Goal: Task Accomplishment & Management: Manage account settings

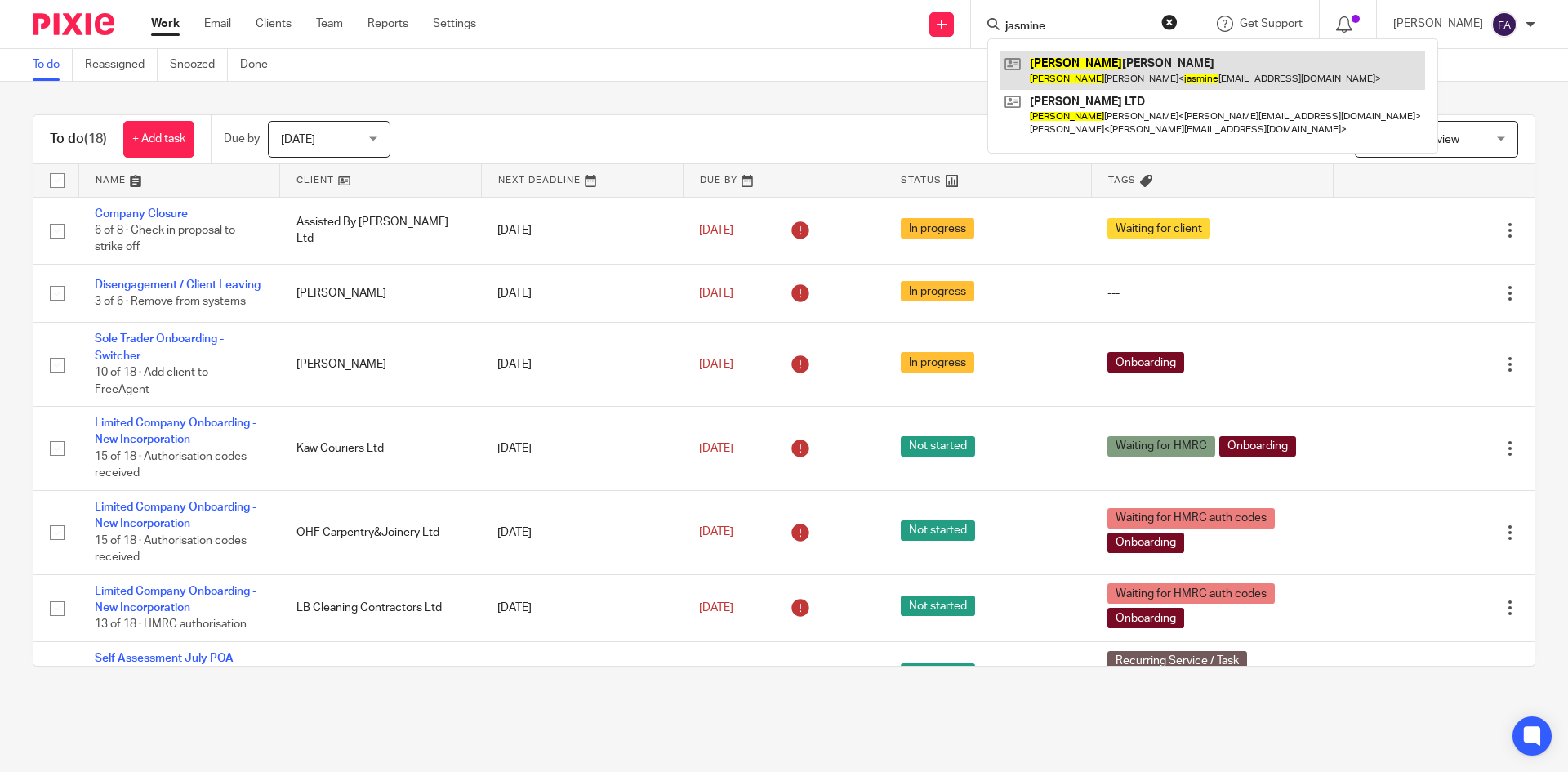
type input "jasmine"
click at [1108, 55] on link at bounding box center [1213, 70] width 424 height 38
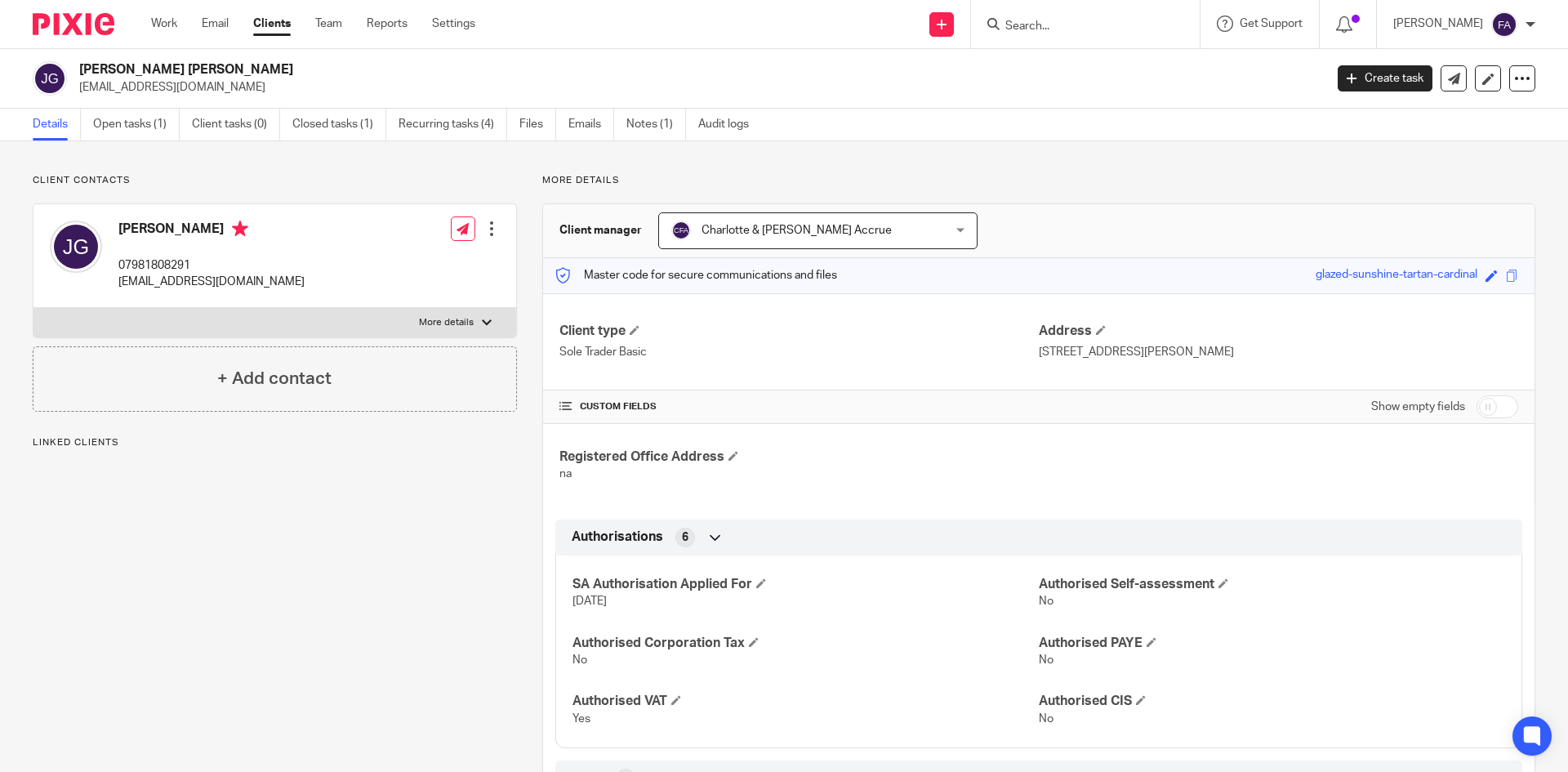
click at [80, 126] on link "Details" at bounding box center [56, 124] width 48 height 32
click at [100, 125] on link "Open tasks (1)" at bounding box center [136, 124] width 86 height 32
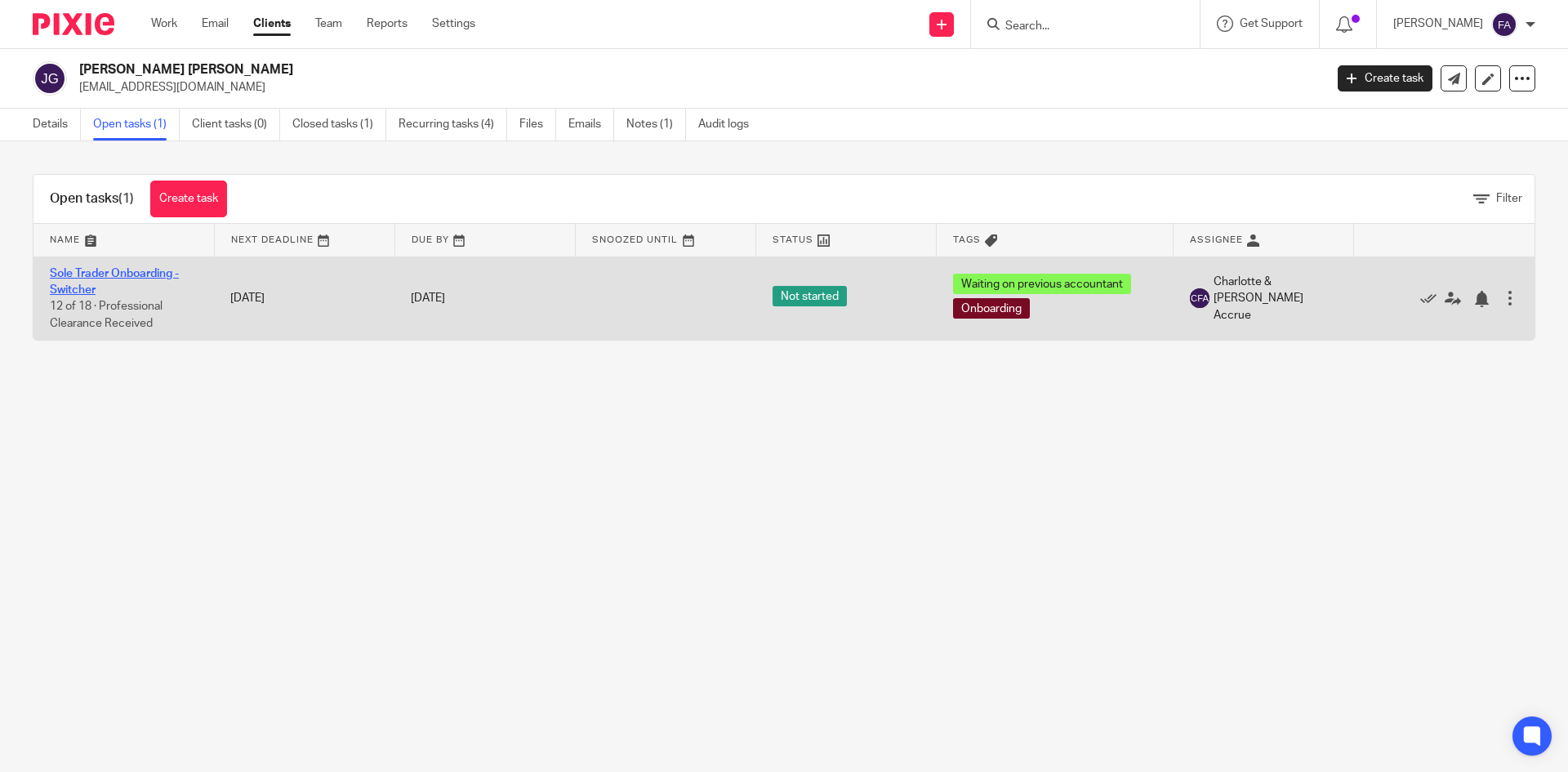
click at [91, 272] on link "Sole Trader Onboarding - Switcher" at bounding box center [114, 282] width 129 height 28
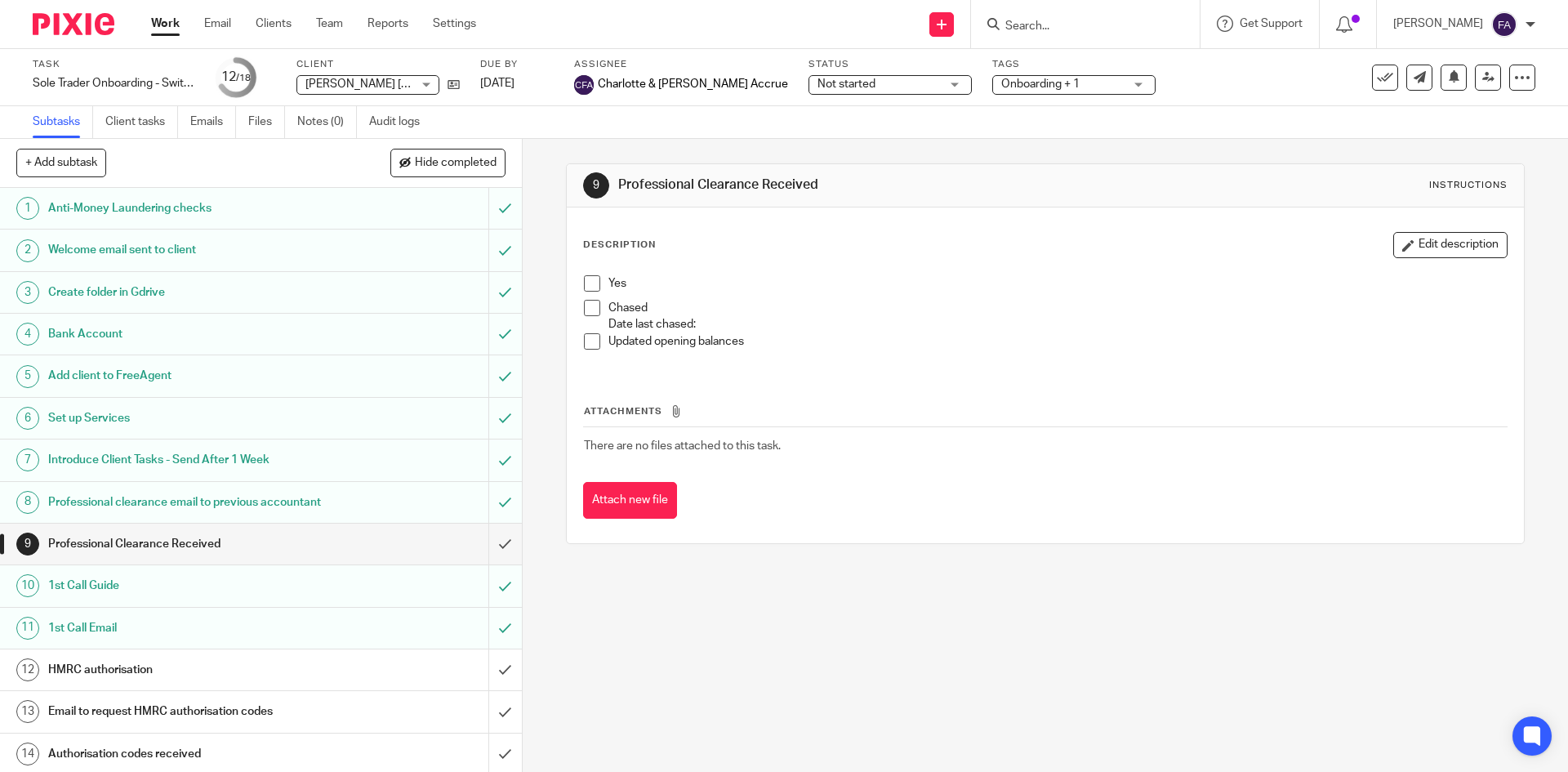
click at [1078, 25] on input "Search" at bounding box center [1077, 26] width 147 height 15
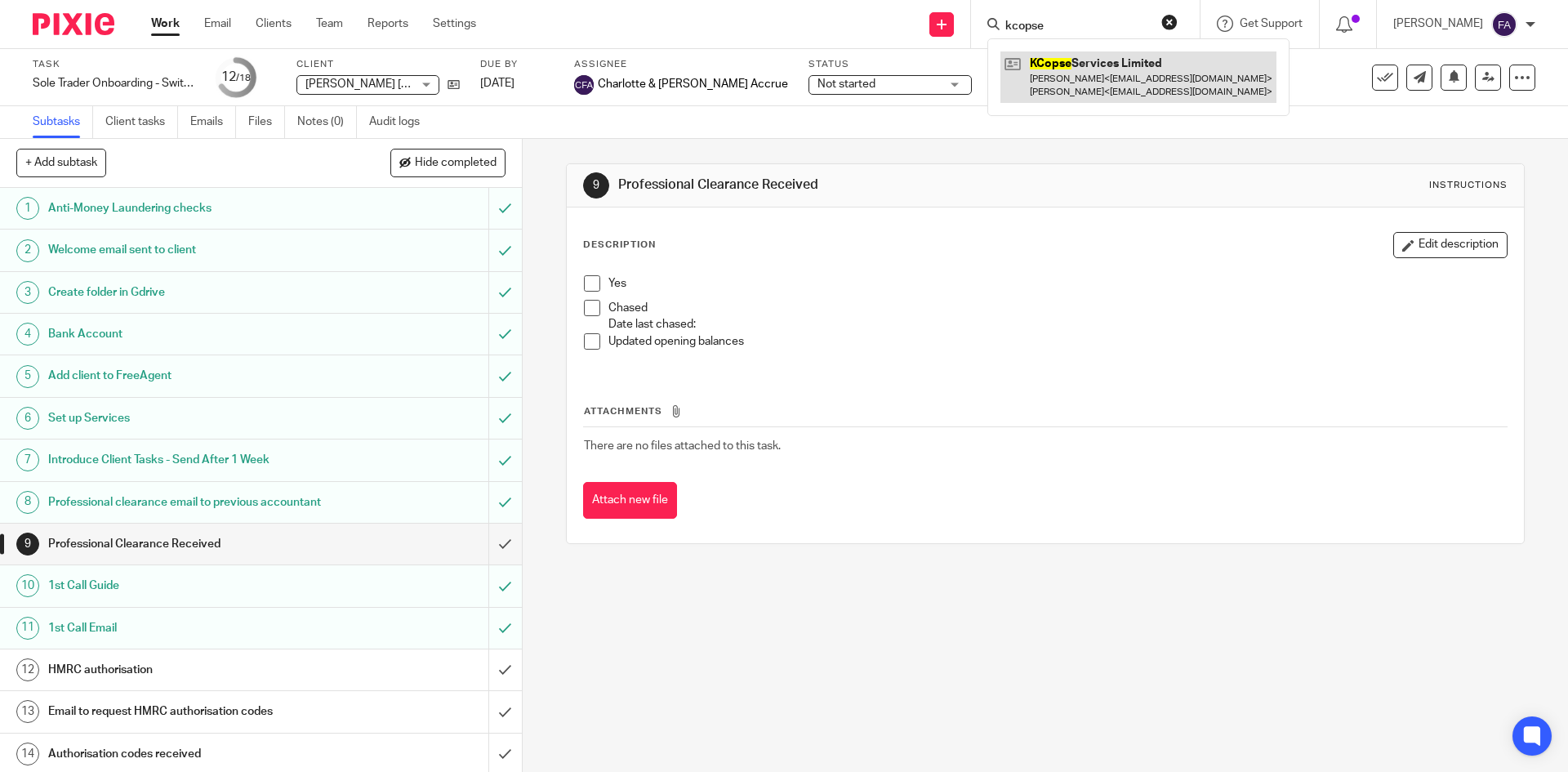
type input "kcopse"
click at [1185, 81] on link at bounding box center [1139, 77] width 276 height 51
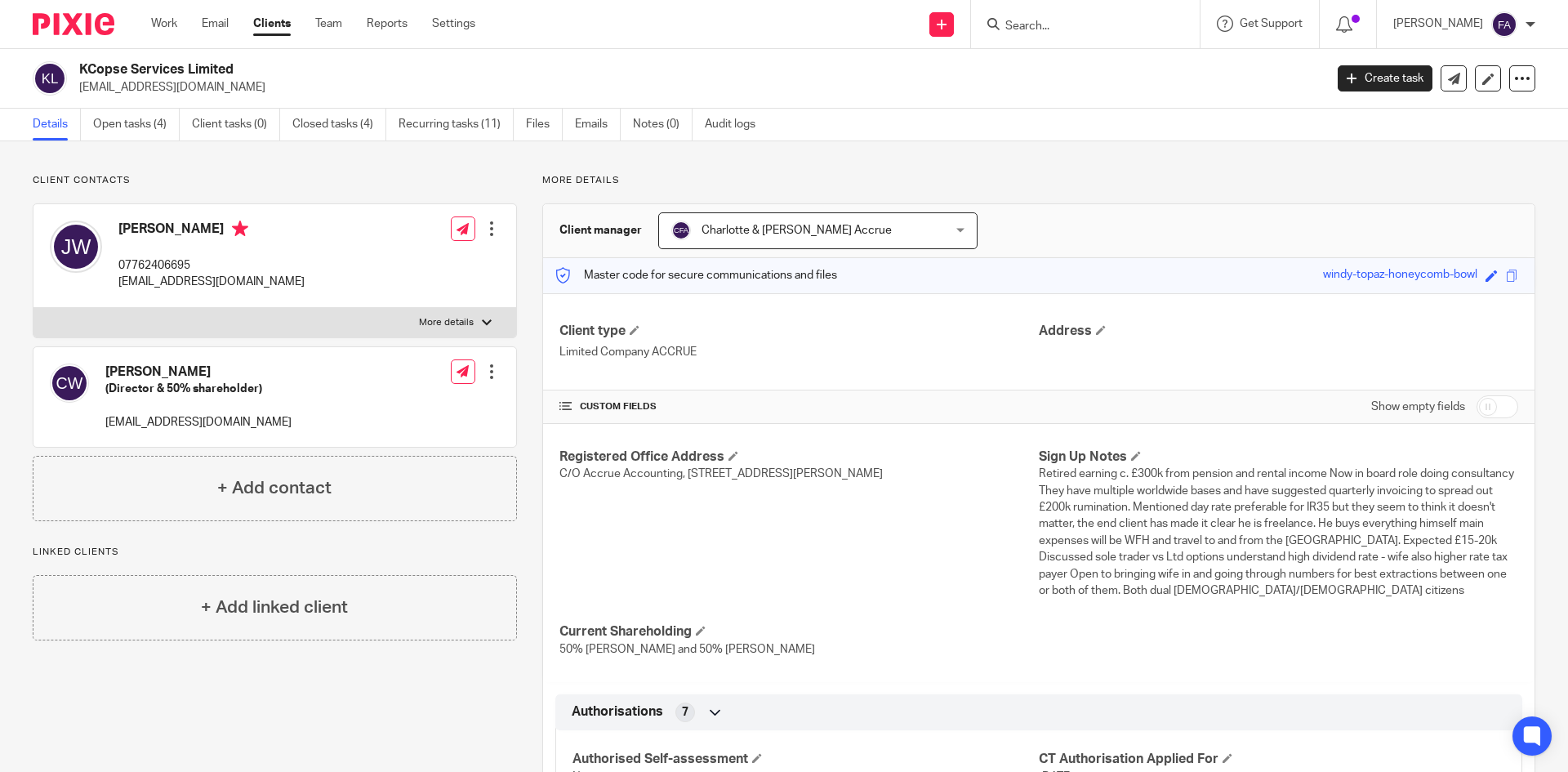
click at [149, 90] on p "[EMAIL_ADDRESS][DOMAIN_NAME]" at bounding box center [696, 87] width 1234 height 17
copy main "kingscopsehouse@gmail.com Create task Update from Companies House Export data M…"
drag, startPoint x: 1017, startPoint y: 327, endPoint x: 808, endPoint y: 358, distance: 211.3
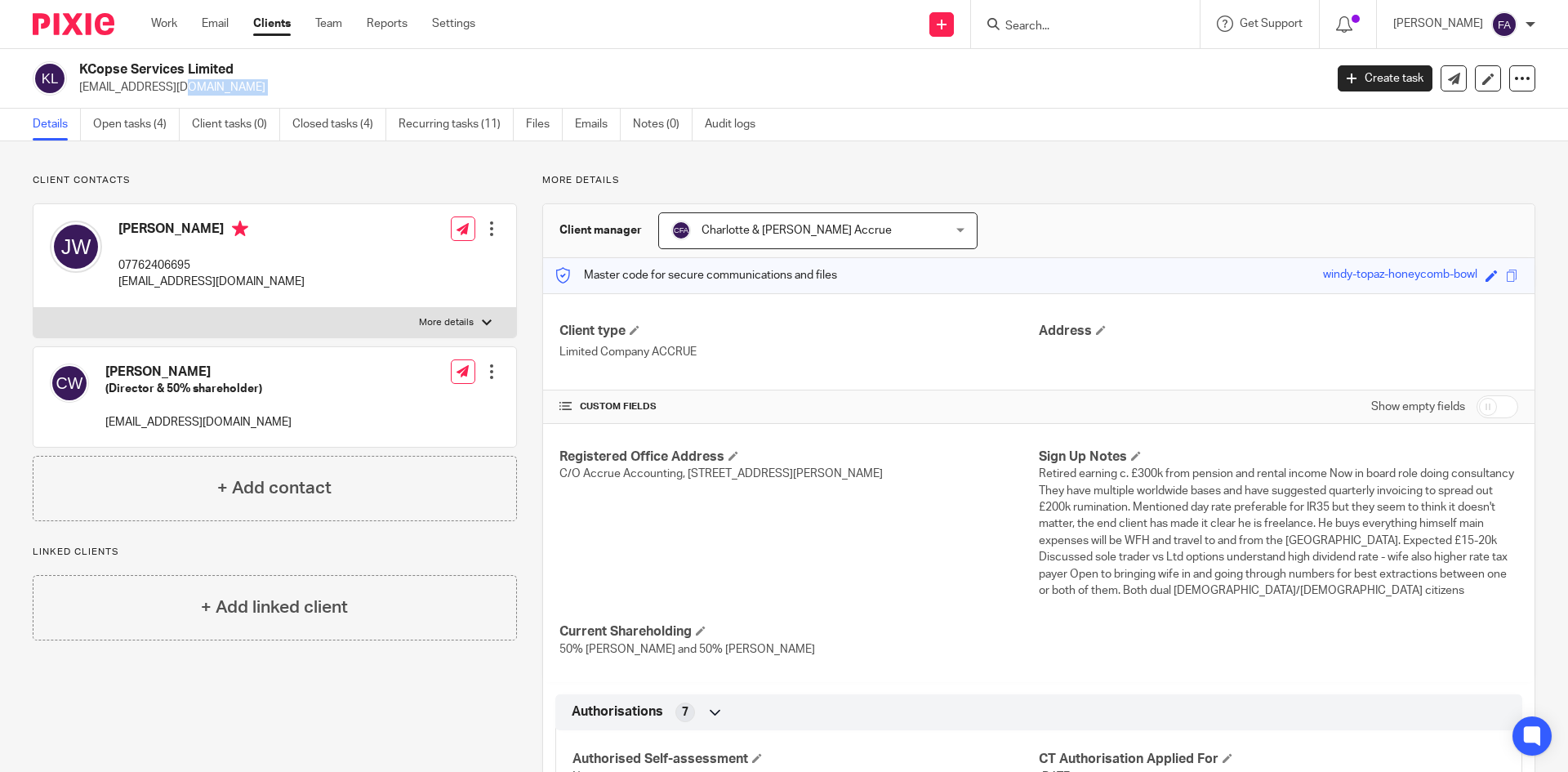
click at [1080, 353] on div "Client type Limited Company ACCRUE Address" at bounding box center [1039, 342] width 991 height 97
click at [808, 358] on p "Limited Company ACCRUE" at bounding box center [799, 352] width 480 height 17
drag, startPoint x: 745, startPoint y: 362, endPoint x: 547, endPoint y: 311, distance: 204.5
click at [547, 311] on div "Client type Limited Company ACCRUE Address" at bounding box center [1039, 342] width 991 height 97
click at [551, 310] on div "Client type Limited Company ACCRUE Address" at bounding box center [1039, 342] width 991 height 97
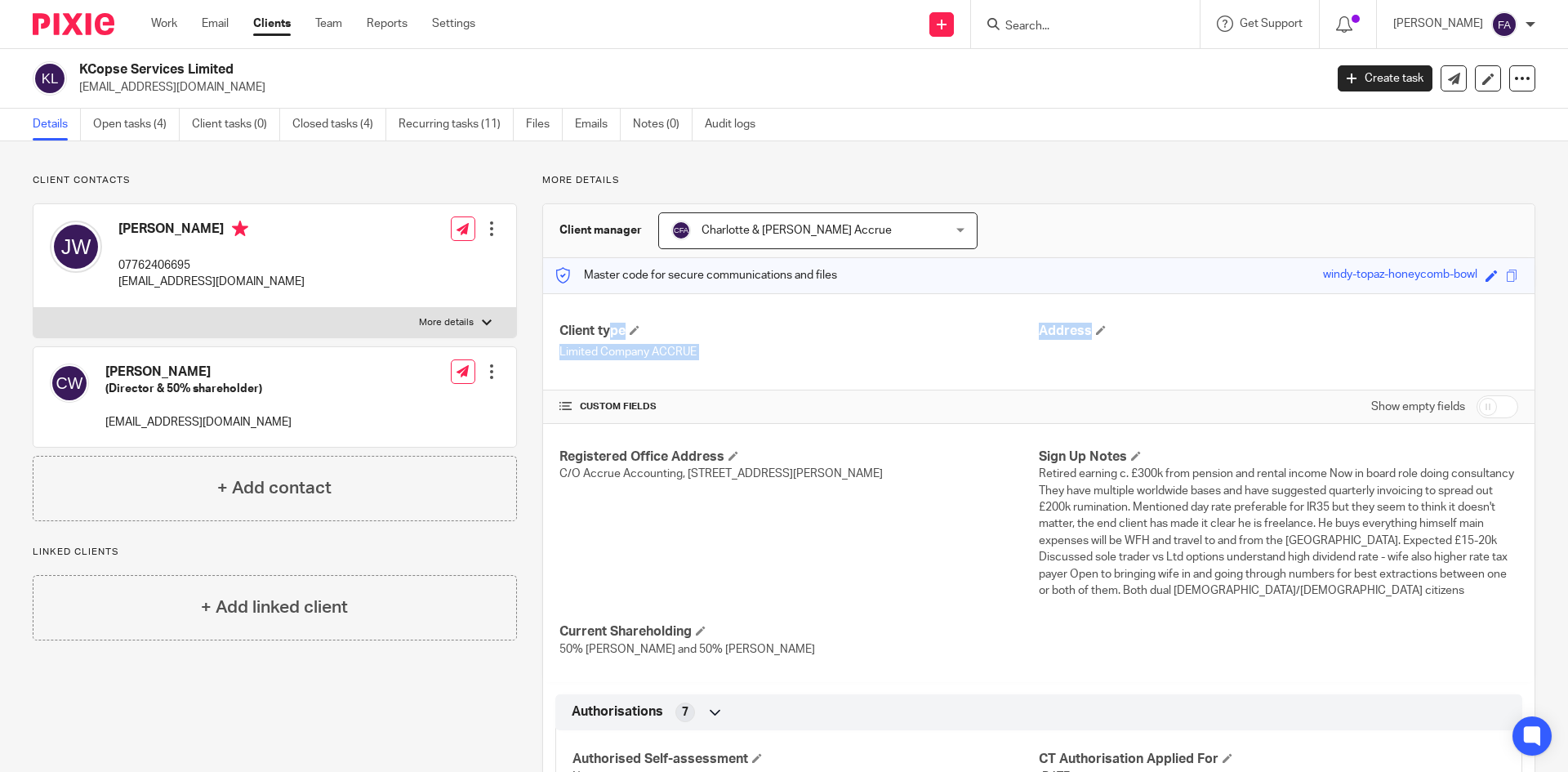
drag, startPoint x: 546, startPoint y: 312, endPoint x: 1296, endPoint y: 352, distance: 751.1
click at [1296, 352] on div "Client type Limited Company ACCRUE Address" at bounding box center [1039, 342] width 991 height 97
click at [1295, 352] on div "Address" at bounding box center [1278, 342] width 480 height 39
click at [1130, 19] on input "Search" at bounding box center [1077, 26] width 147 height 15
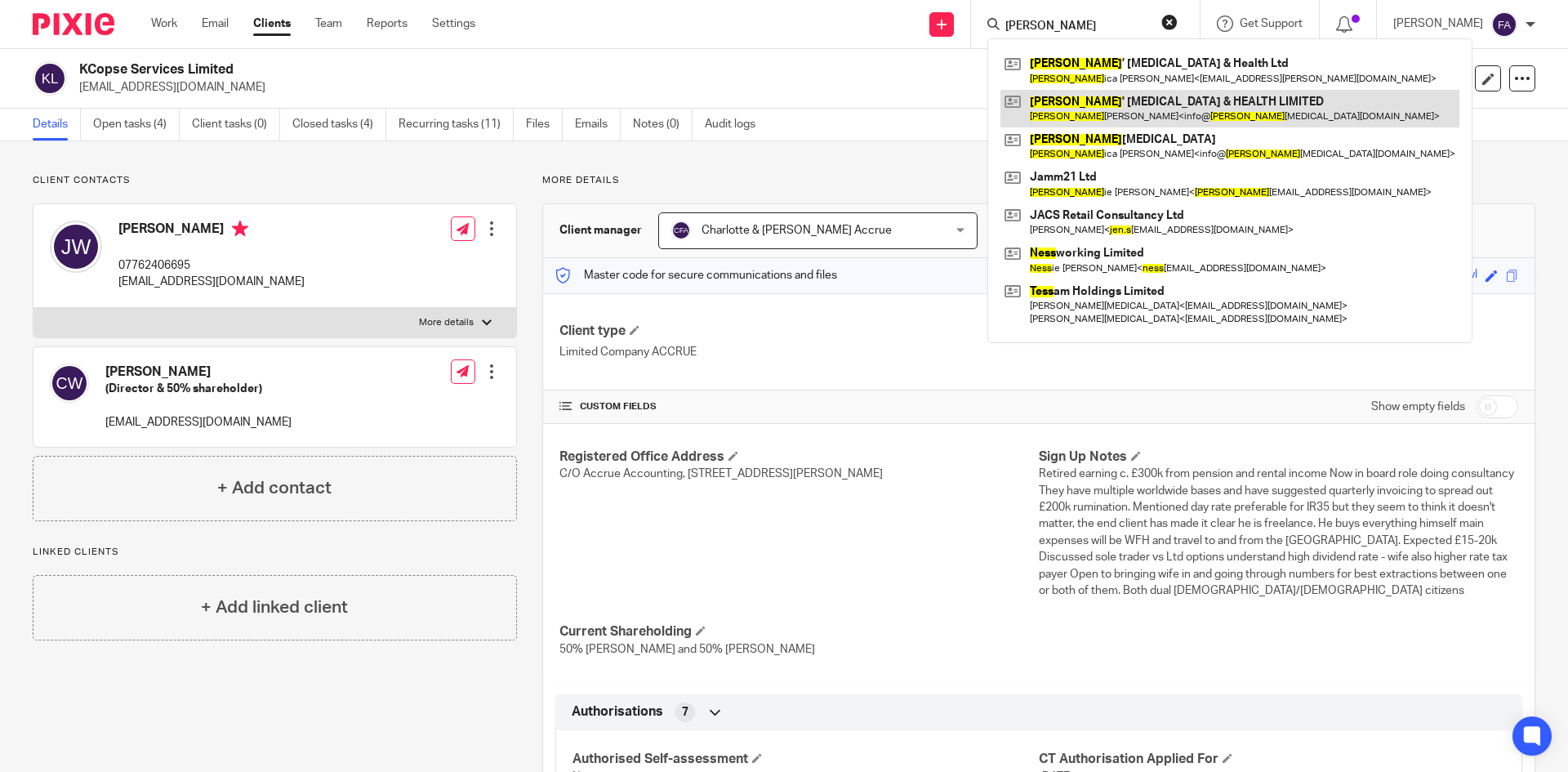
type input "jess"
click at [1171, 90] on link at bounding box center [1230, 108] width 459 height 38
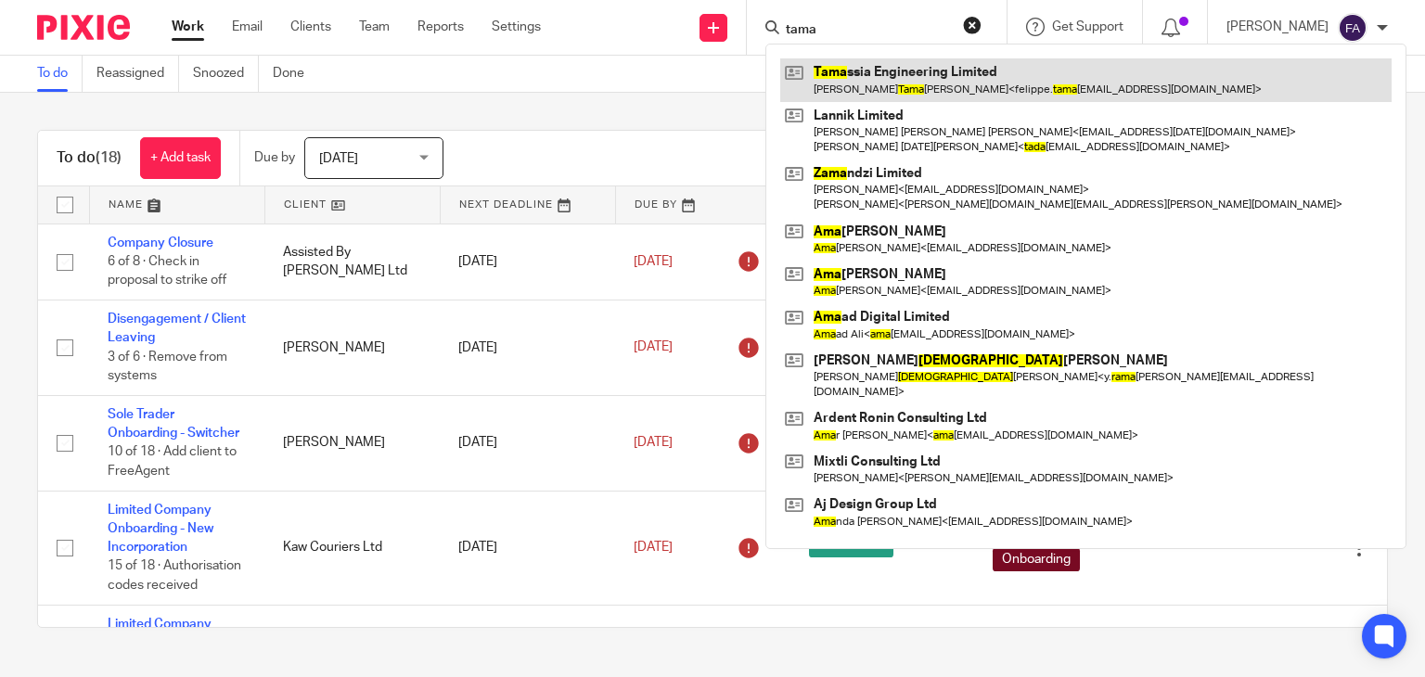
type input "tama"
click at [900, 83] on link at bounding box center [1085, 79] width 611 height 43
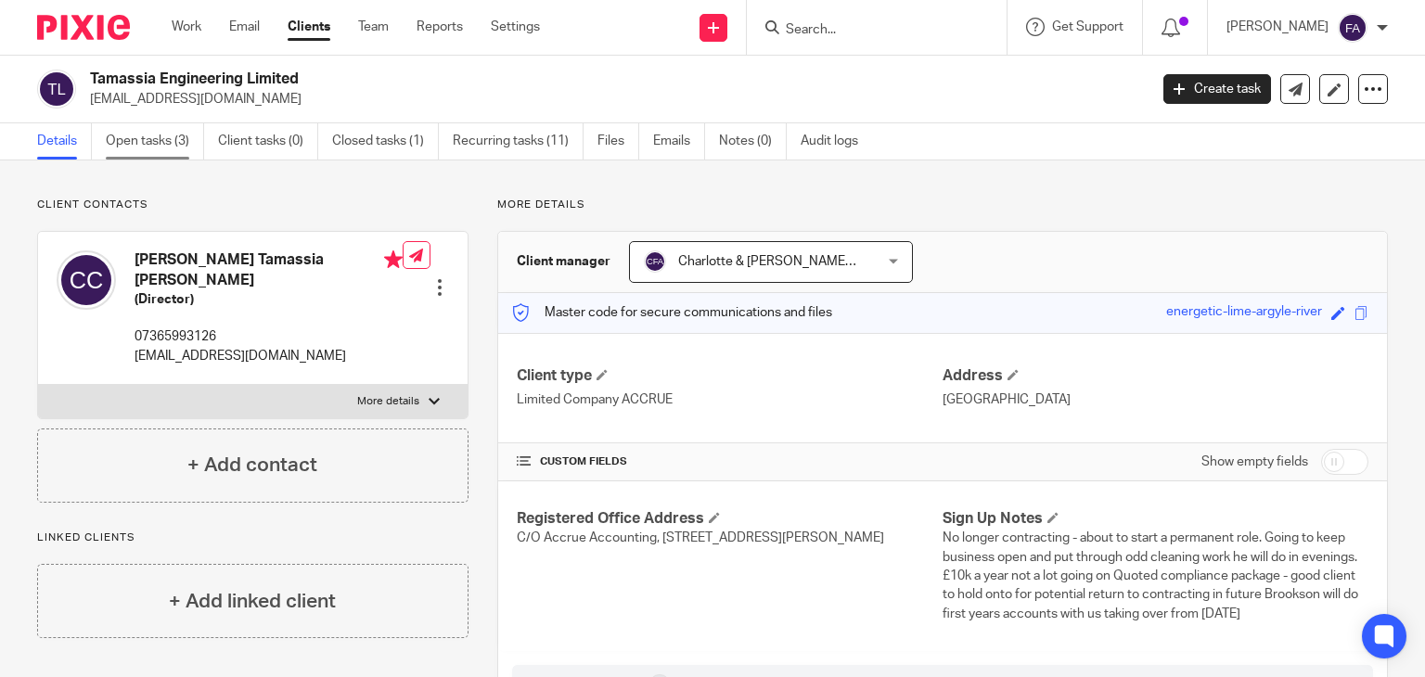
click at [186, 148] on link "Open tasks (3)" at bounding box center [155, 141] width 98 height 36
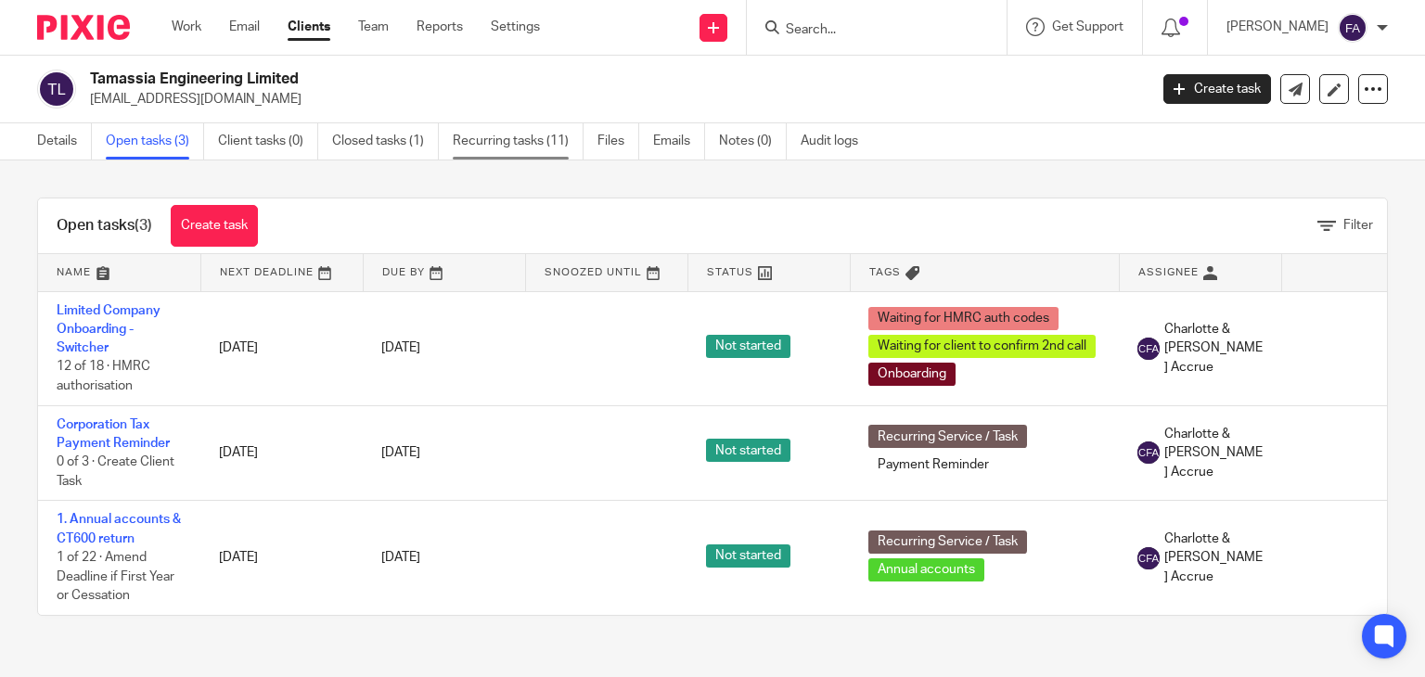
click at [513, 135] on link "Recurring tasks (11)" at bounding box center [518, 141] width 131 height 36
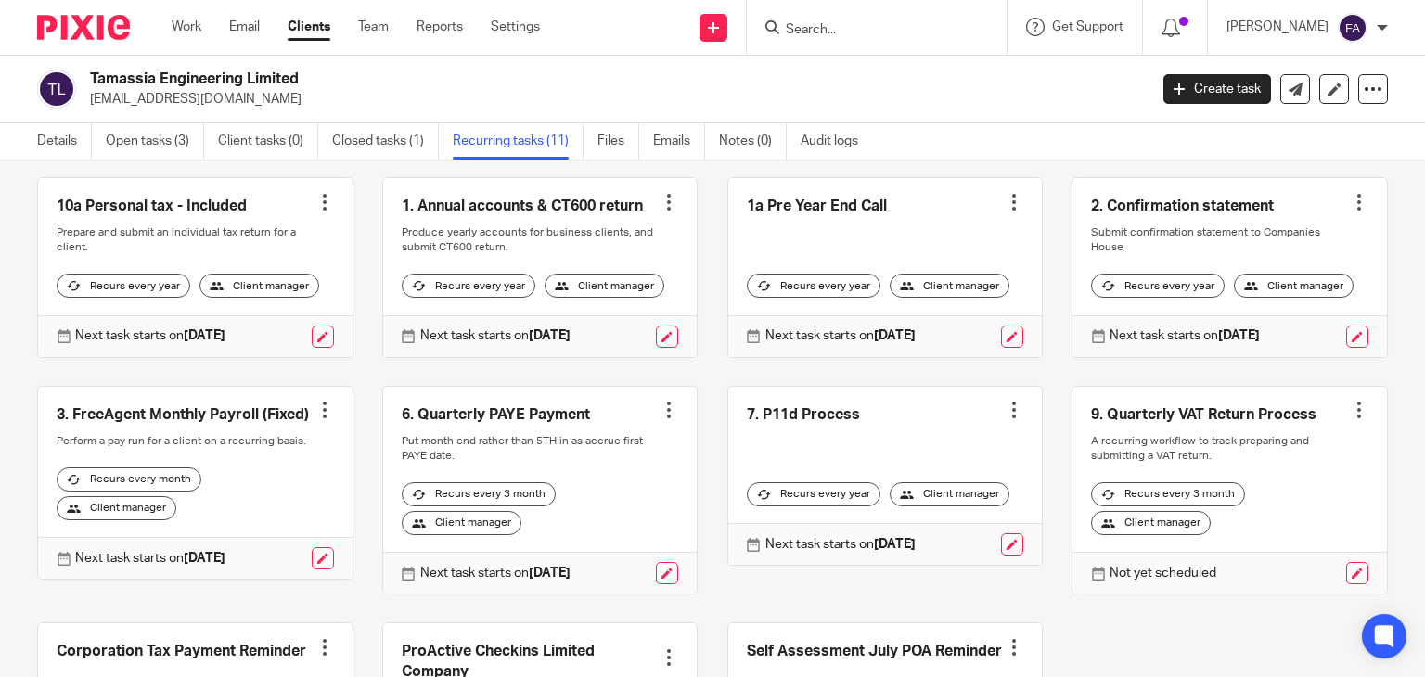
scroll to position [93, 0]
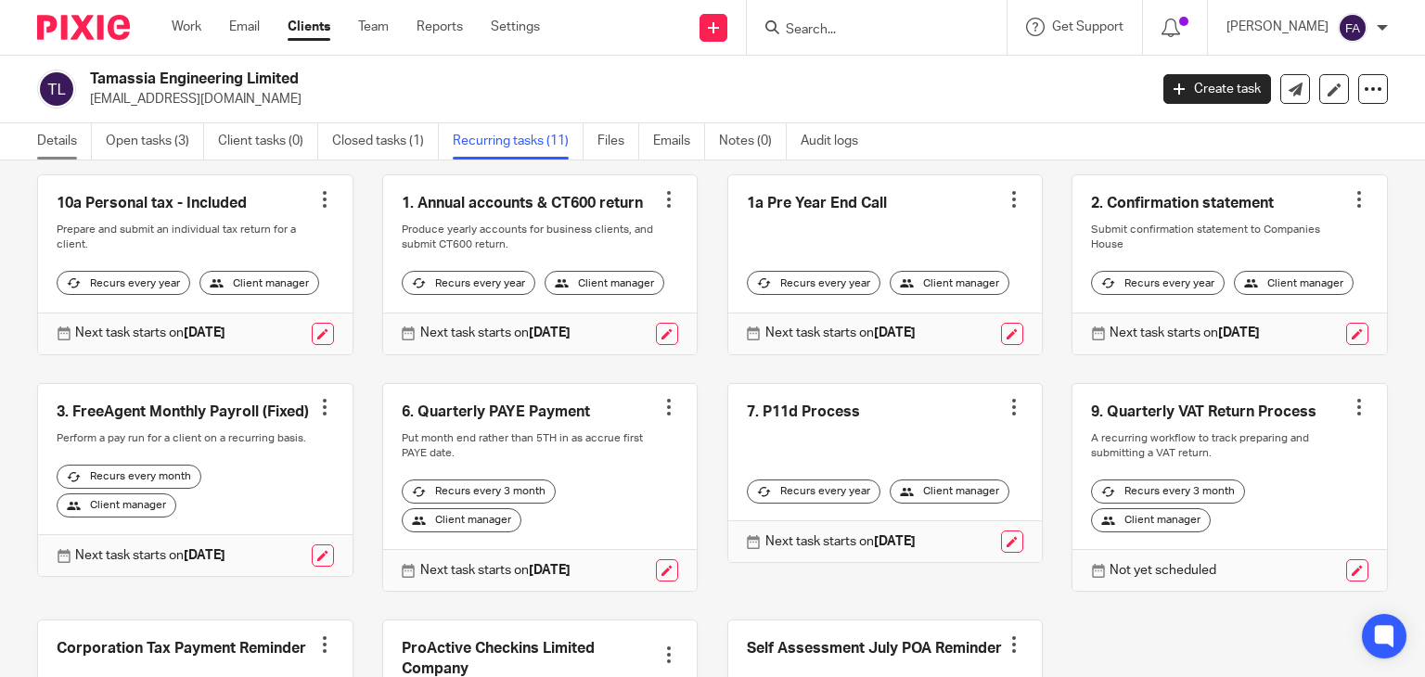
click at [57, 151] on link "Details" at bounding box center [64, 141] width 55 height 36
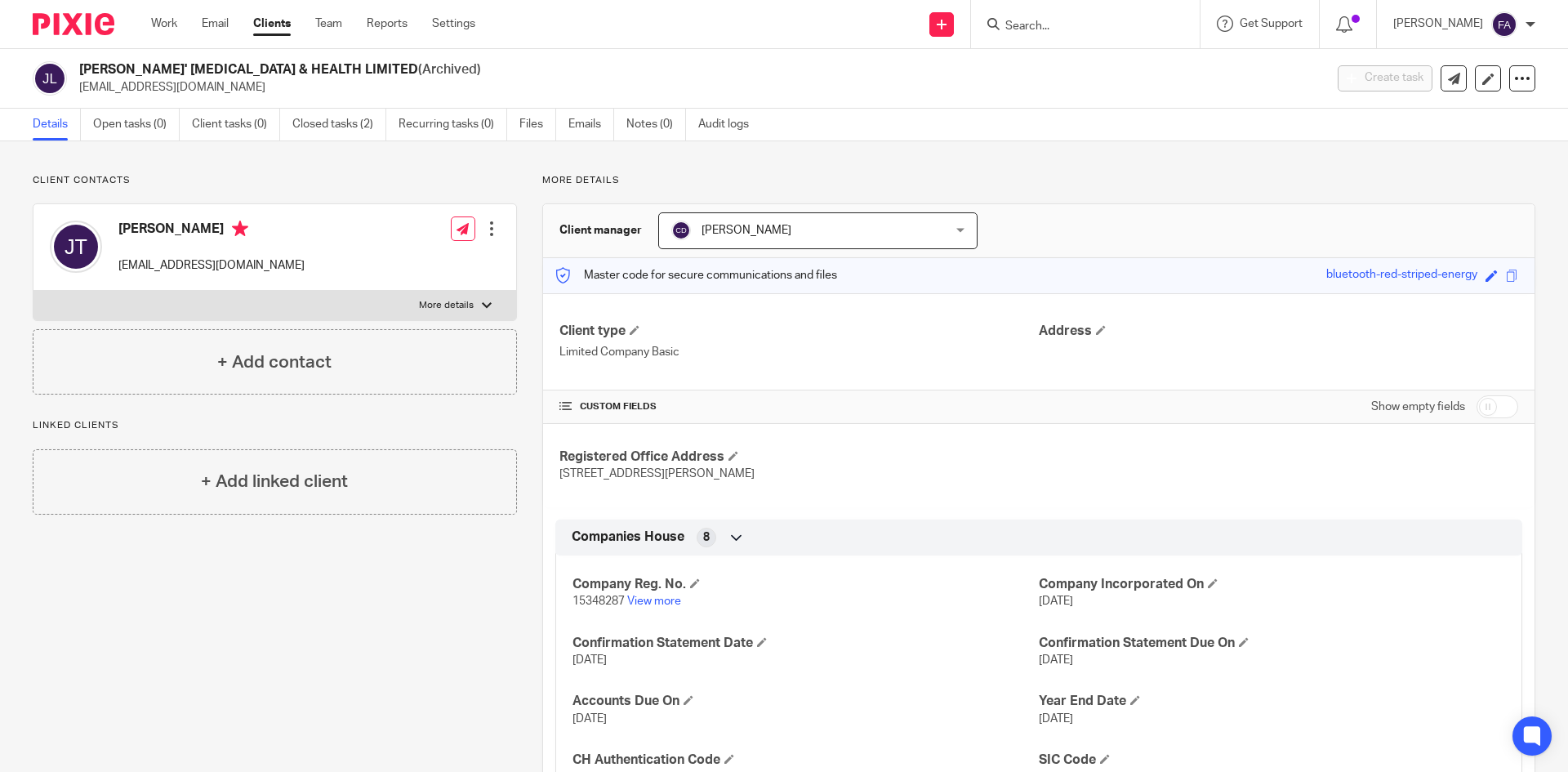
click at [1117, 31] on input "Search" at bounding box center [1077, 26] width 147 height 15
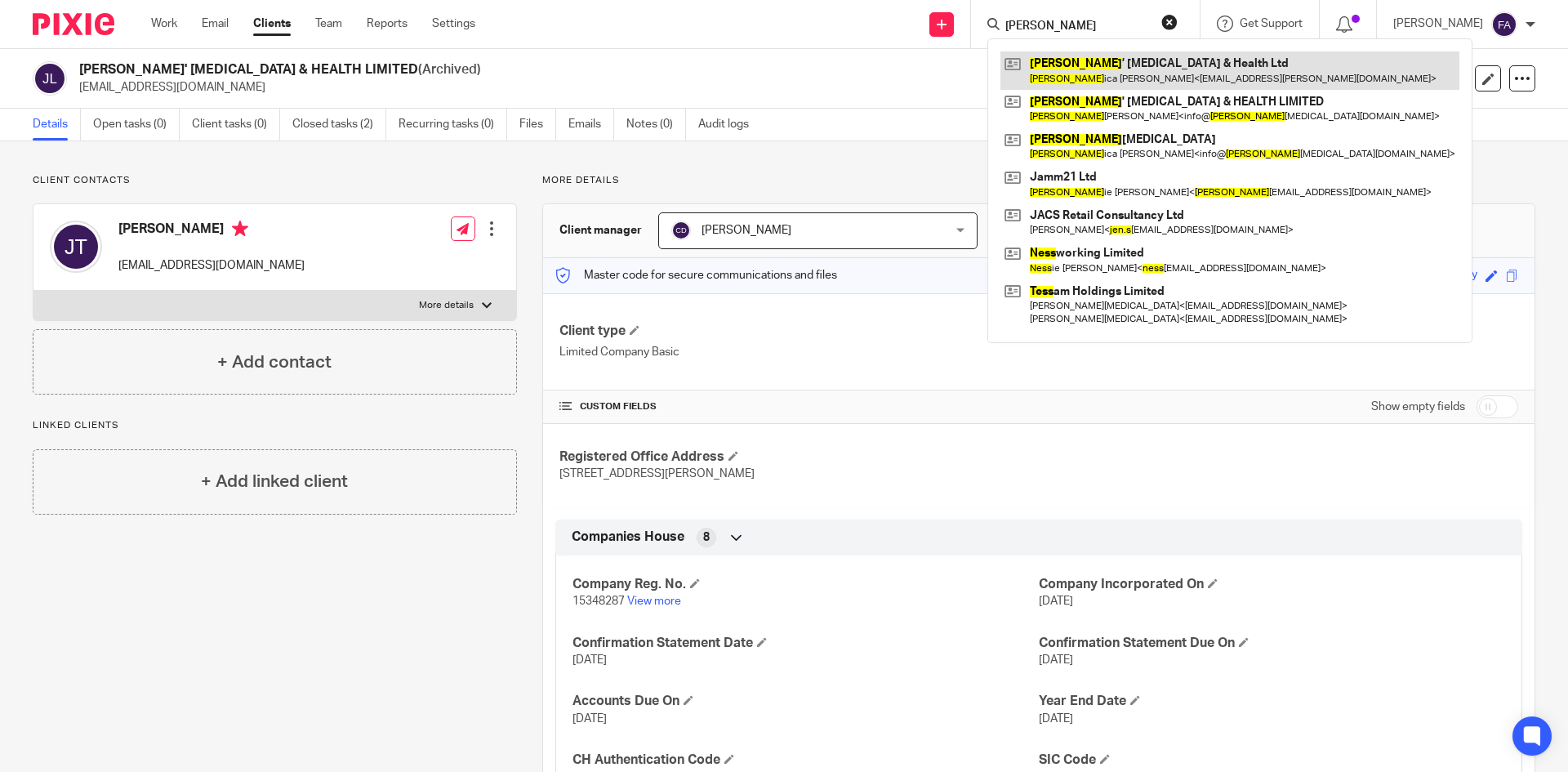
type input "jess"
click at [1204, 76] on link at bounding box center [1230, 70] width 459 height 38
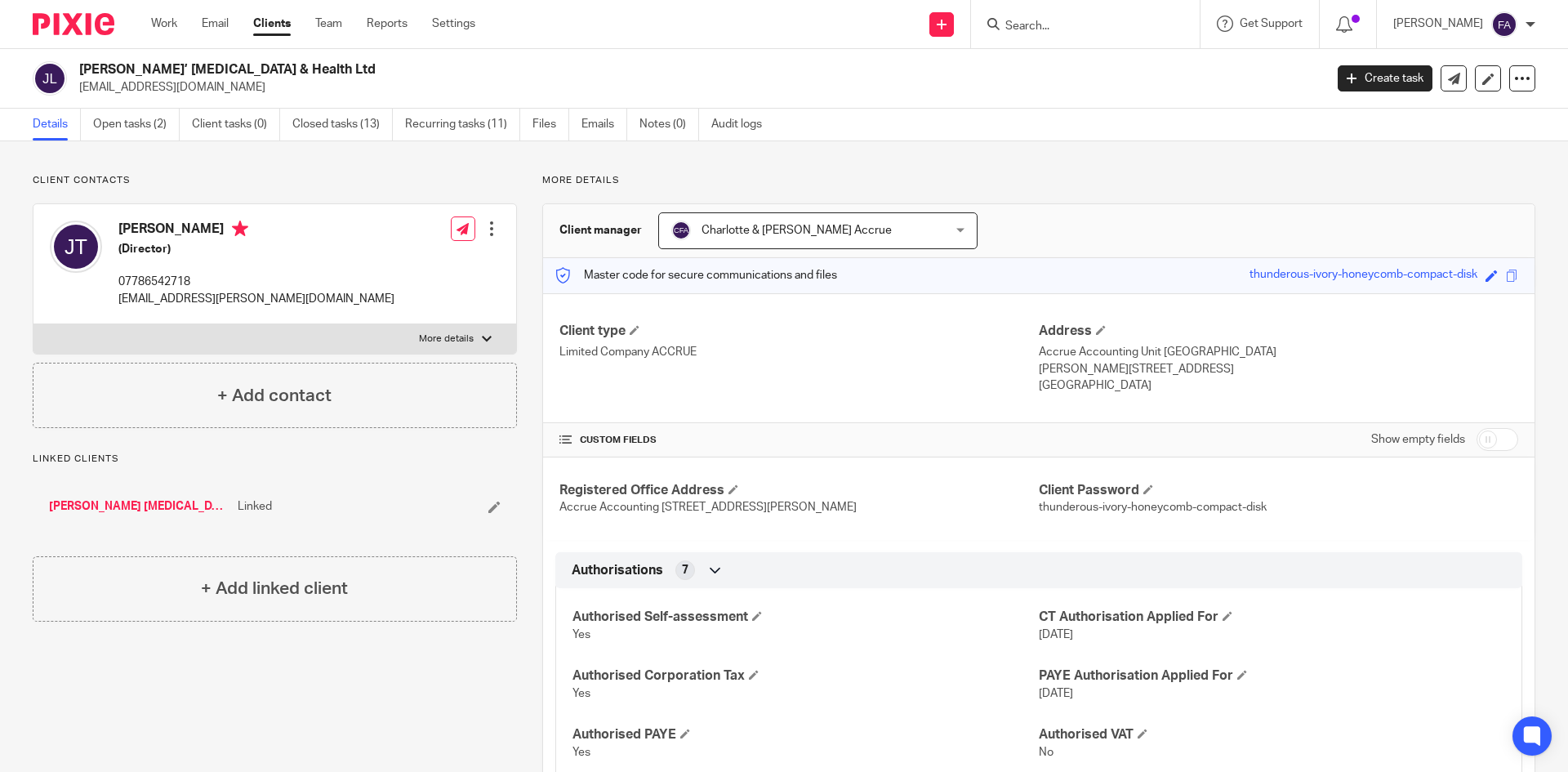
click at [1087, 20] on input "Search" at bounding box center [1077, 26] width 147 height 15
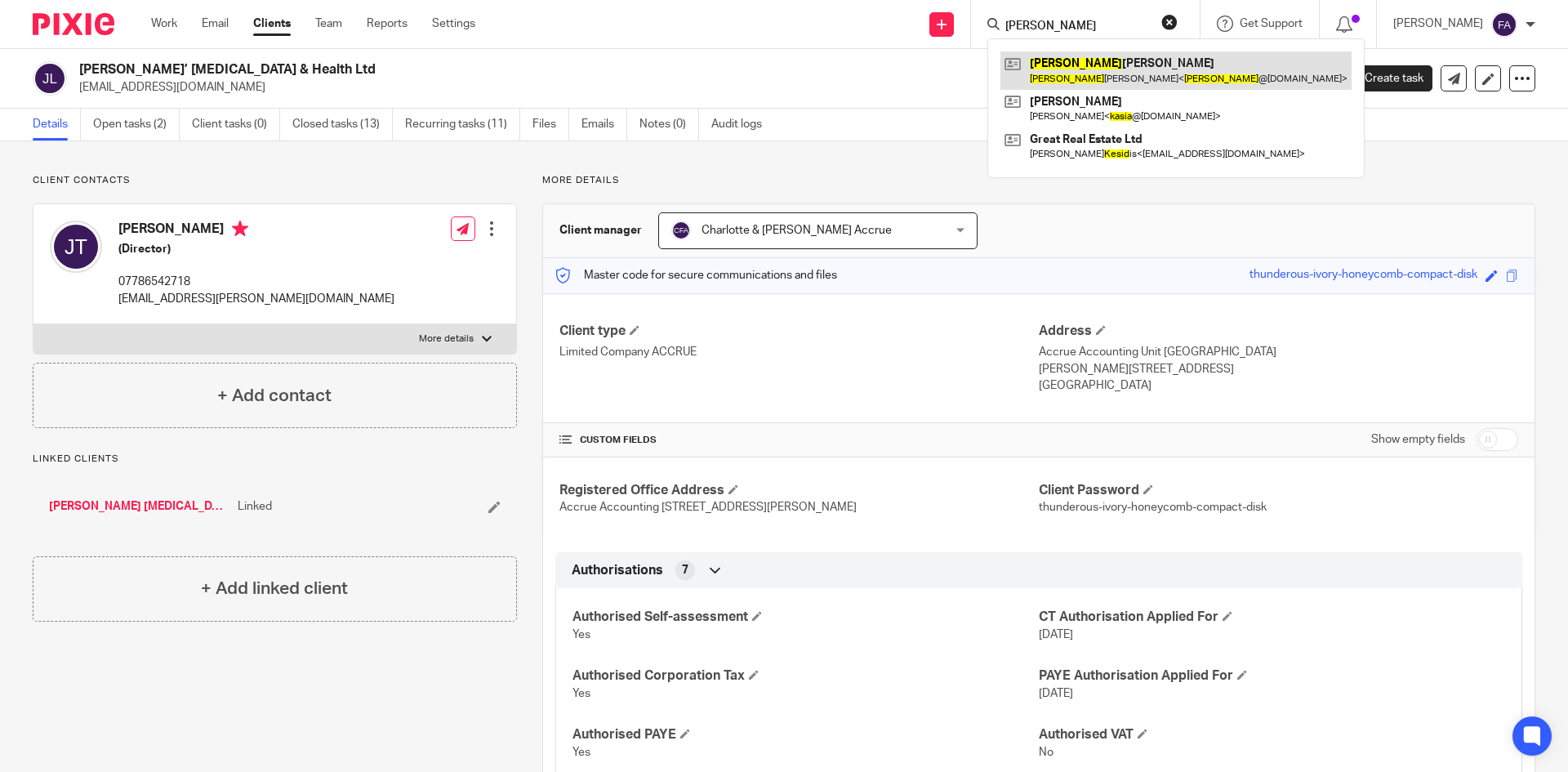
type input "kesia"
click at [1144, 70] on link at bounding box center [1176, 70] width 351 height 38
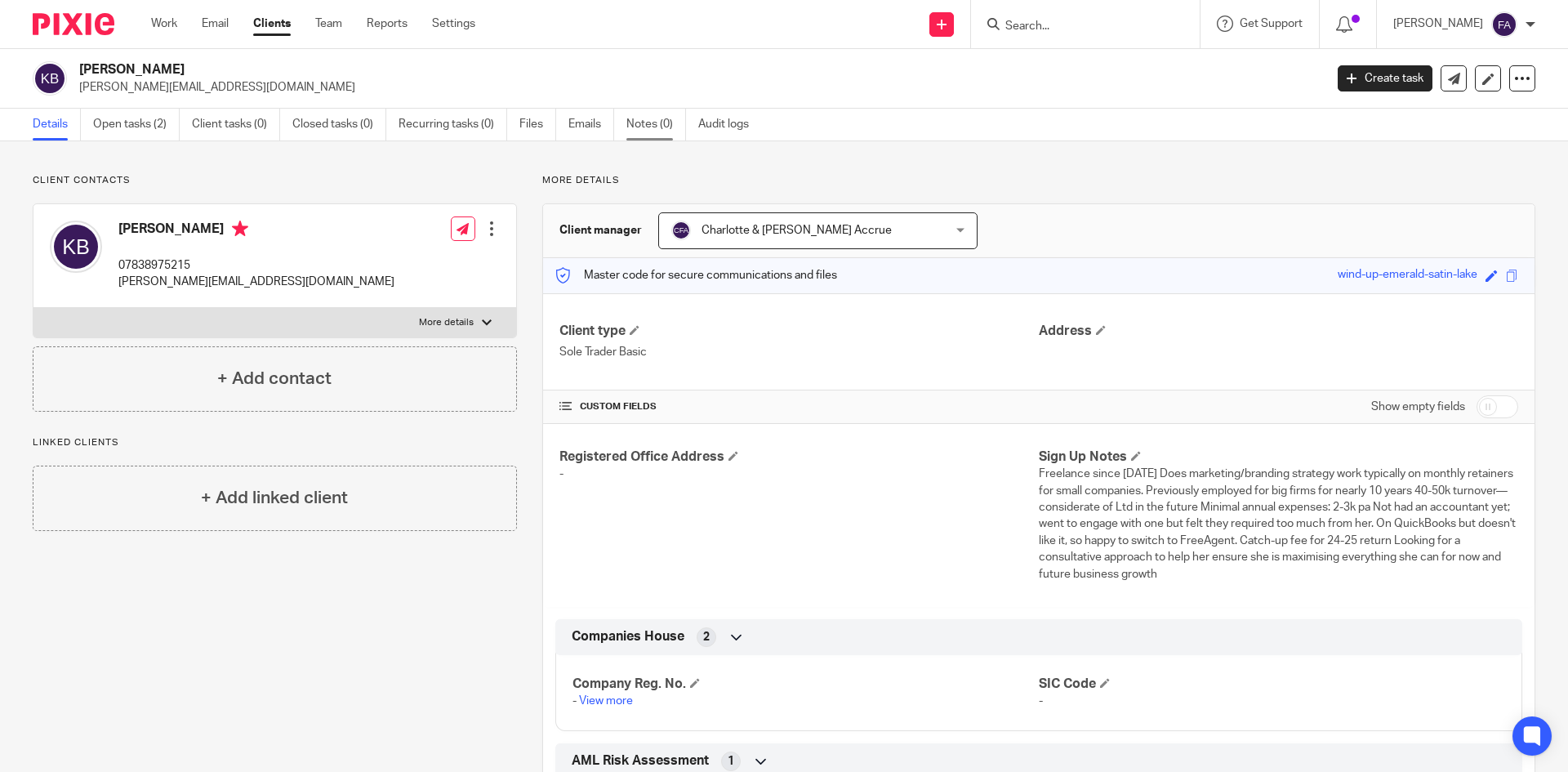
click at [641, 124] on link "Notes (0)" at bounding box center [657, 124] width 60 height 32
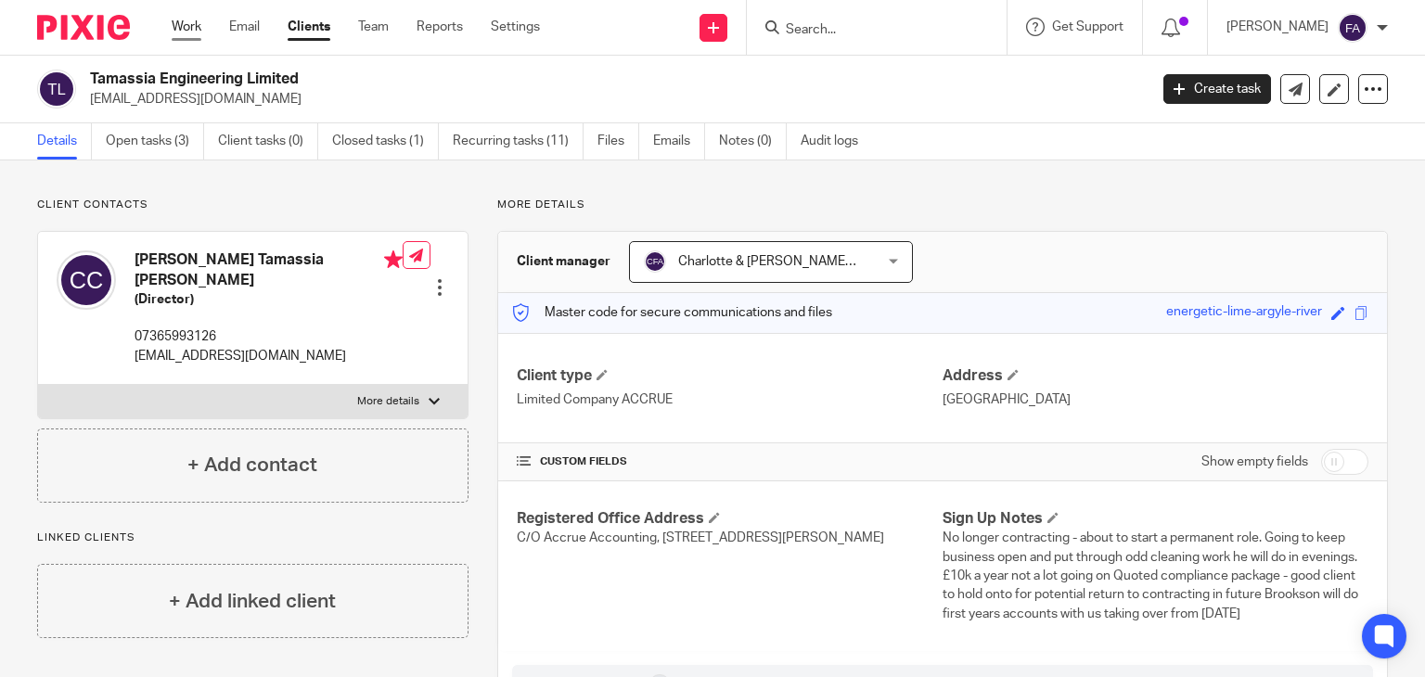
click at [199, 27] on link "Work" at bounding box center [187, 27] width 30 height 19
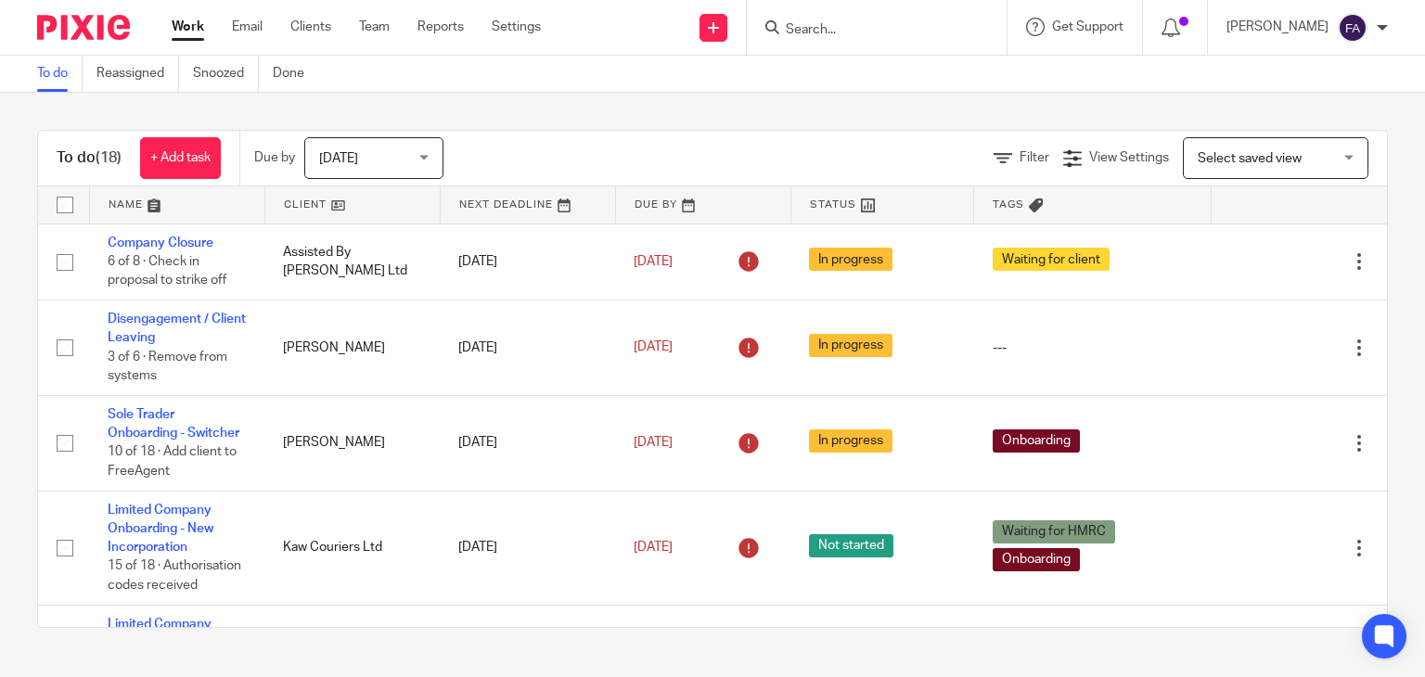
click at [865, 32] on input "Search" at bounding box center [867, 30] width 167 height 17
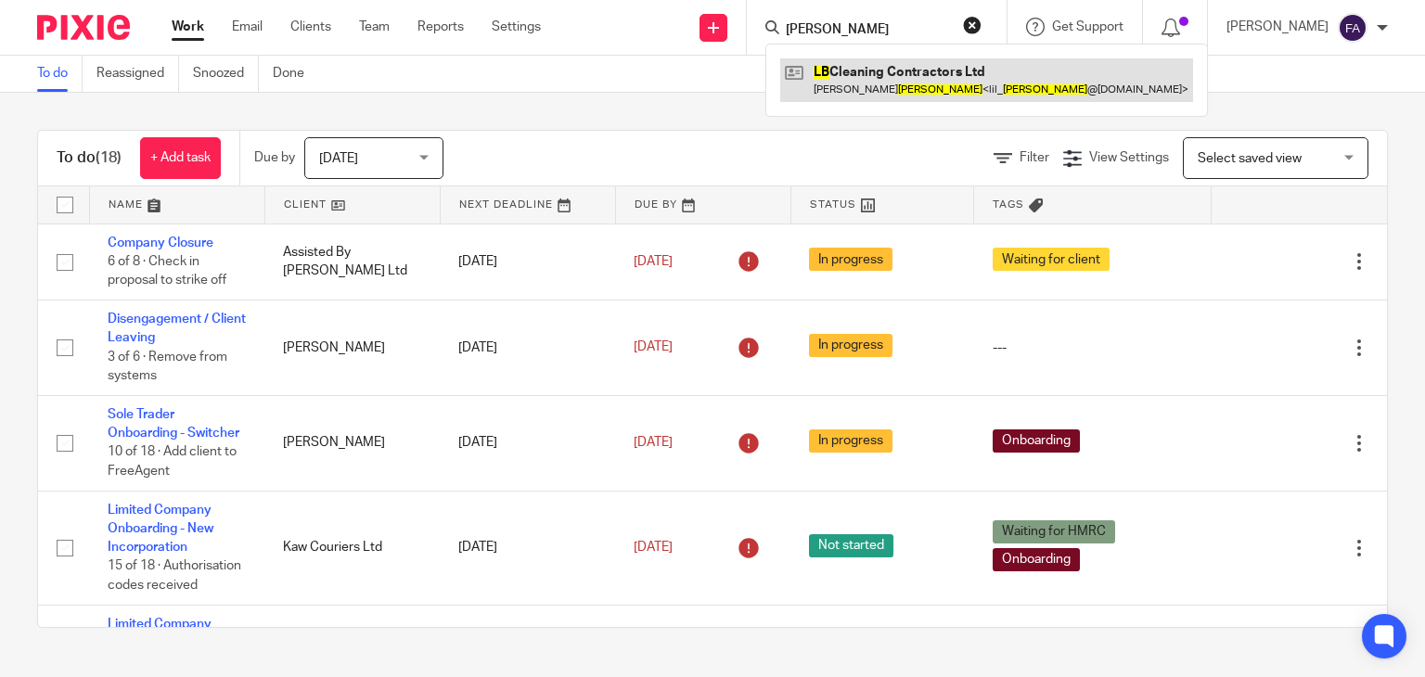
type input "lb burrows"
click at [868, 90] on link at bounding box center [986, 79] width 413 height 43
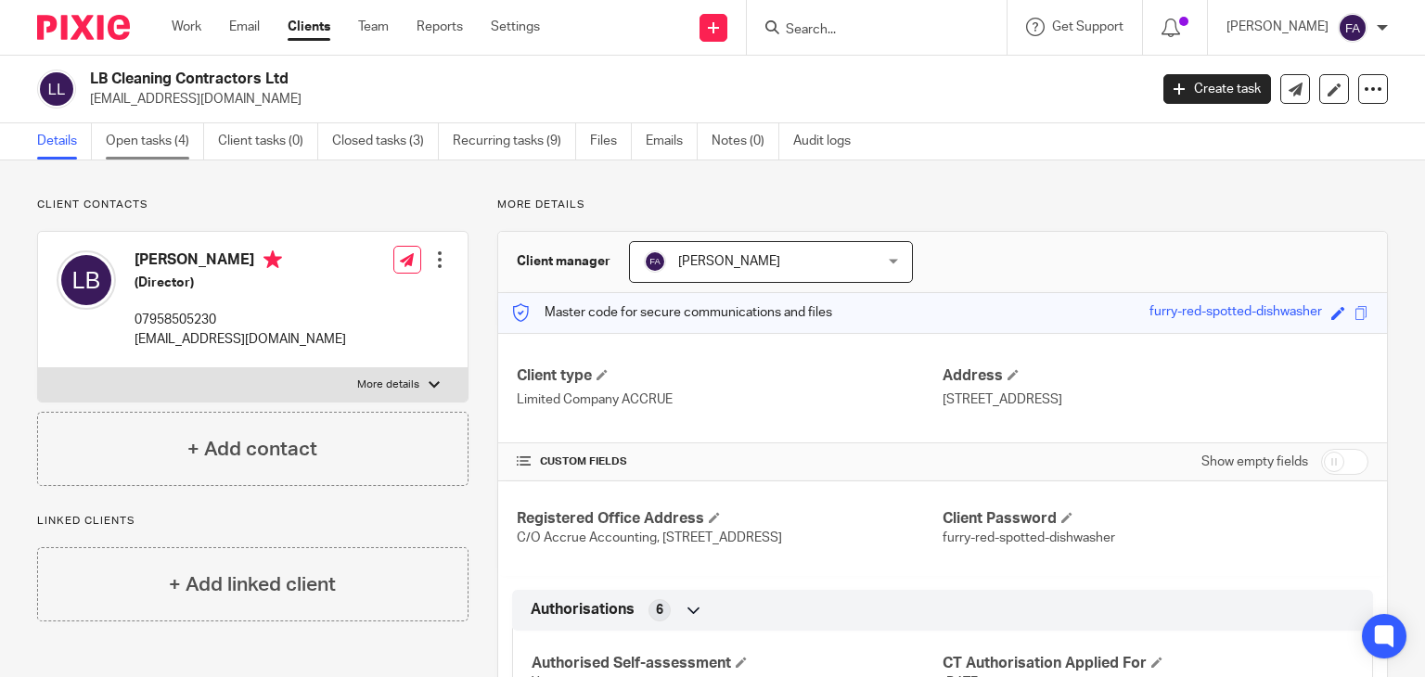
click at [167, 139] on link "Open tasks (4)" at bounding box center [155, 141] width 98 height 36
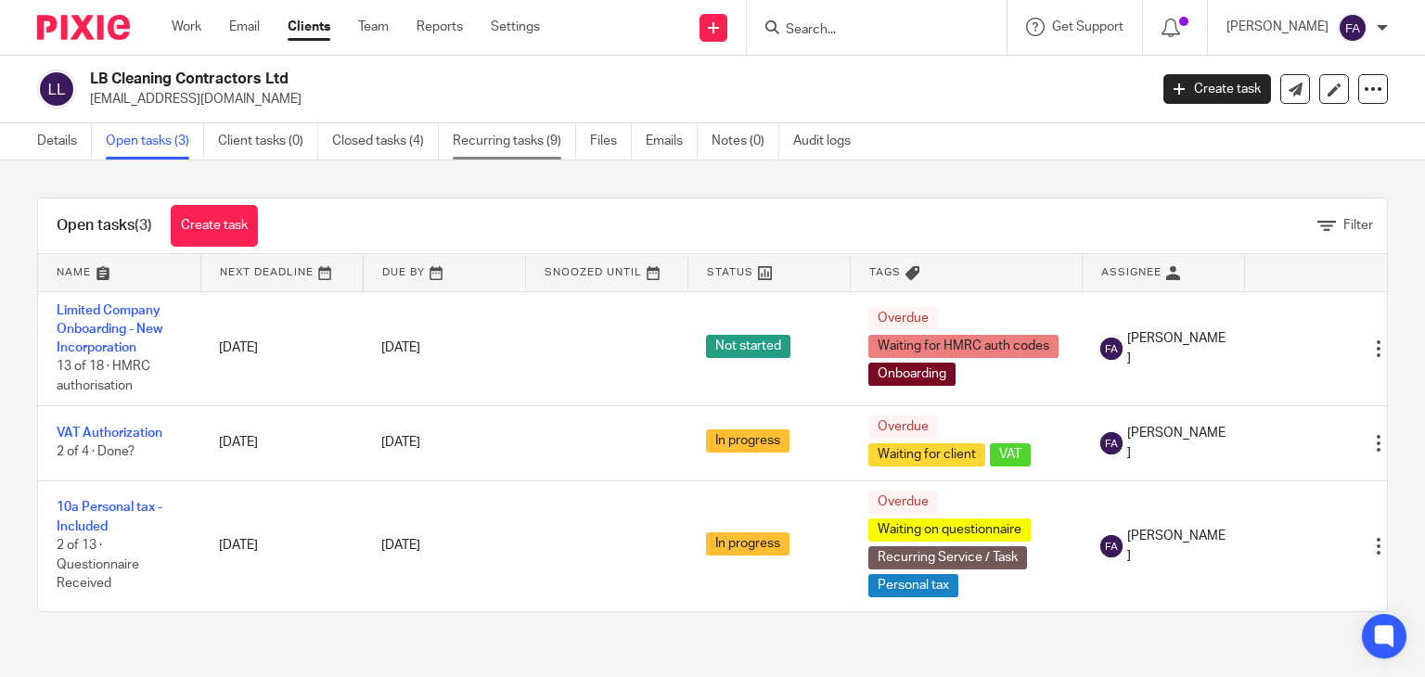
click at [489, 153] on link "Recurring tasks (9)" at bounding box center [514, 141] width 123 height 36
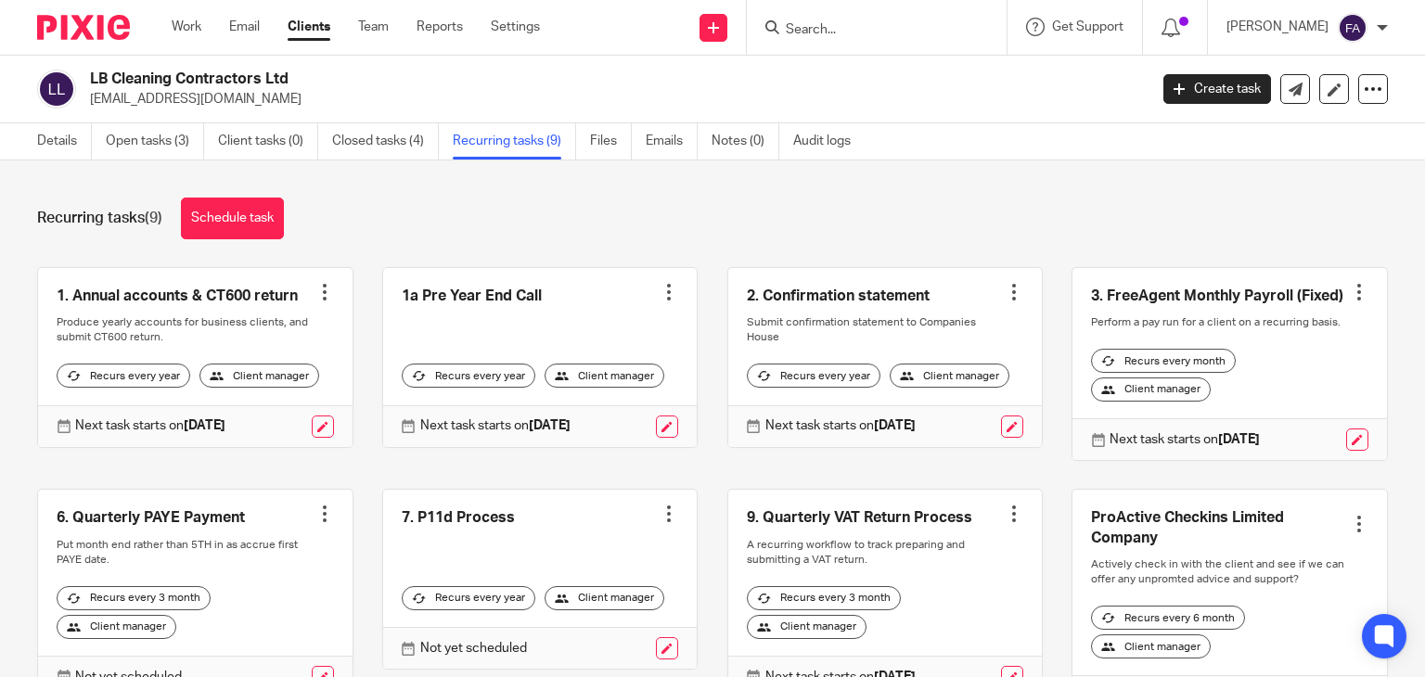
click at [1350, 298] on div at bounding box center [1359, 292] width 19 height 19
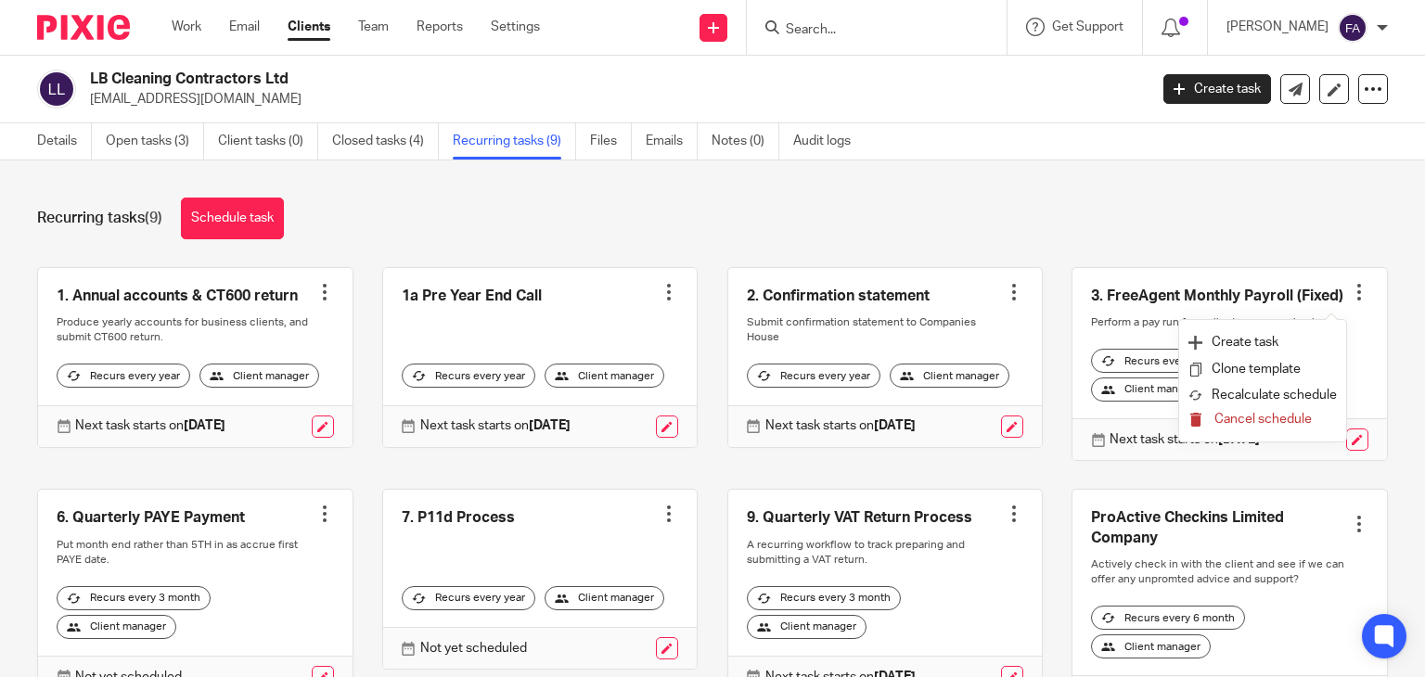
click at [1284, 417] on span "Cancel schedule" at bounding box center [1262, 419] width 97 height 13
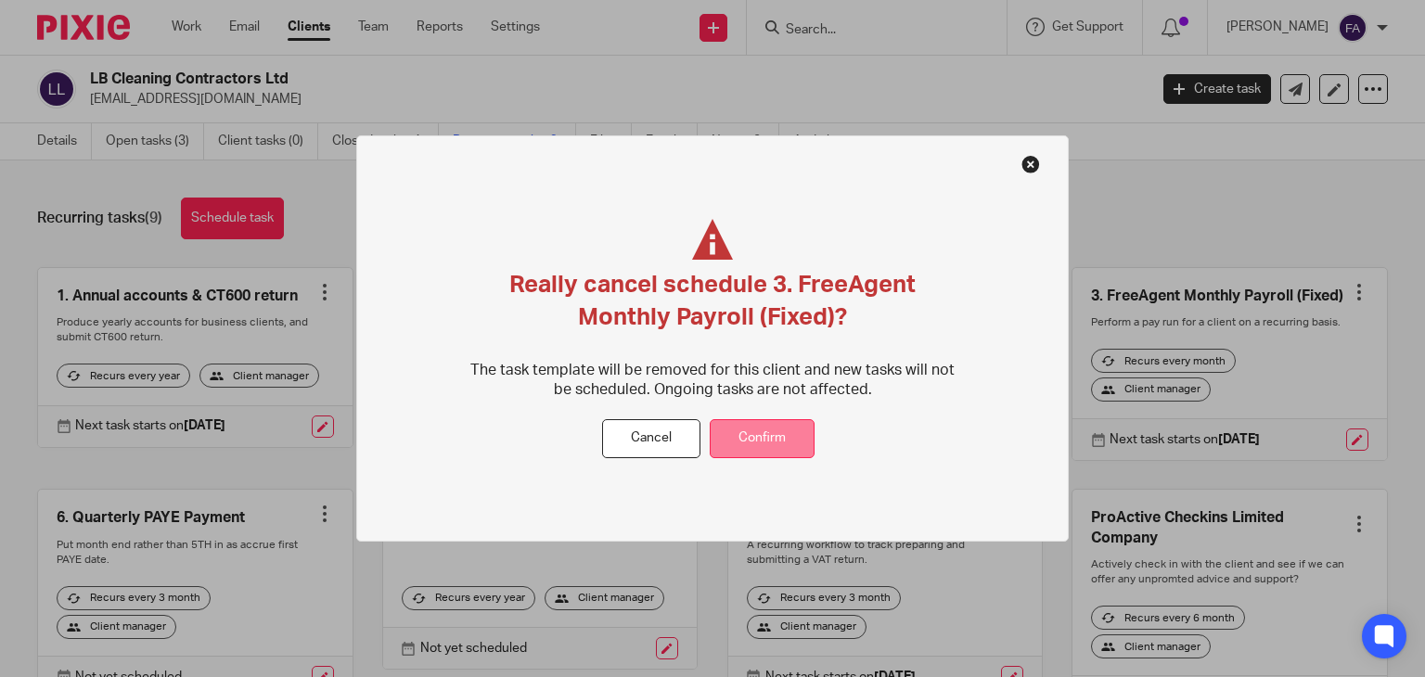
click at [806, 440] on button "Confirm" at bounding box center [762, 439] width 105 height 40
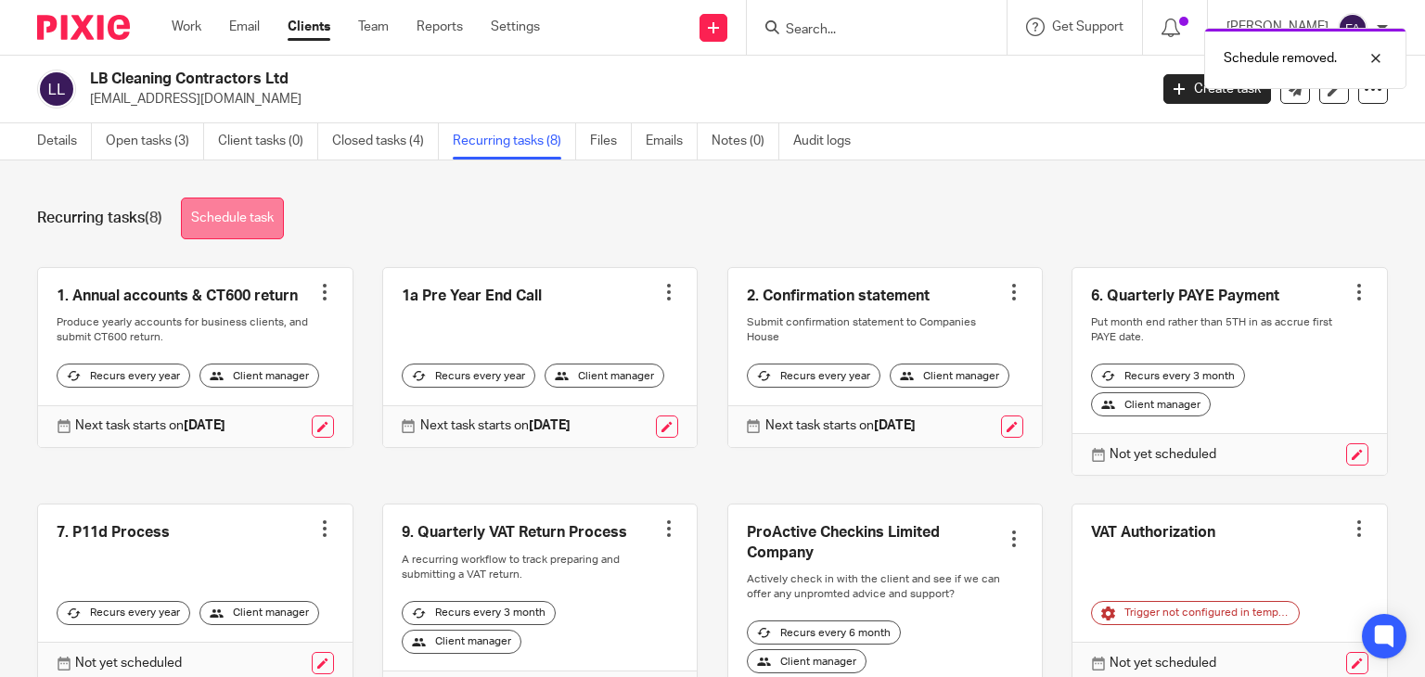
click at [234, 225] on link "Schedule task" at bounding box center [232, 219] width 103 height 42
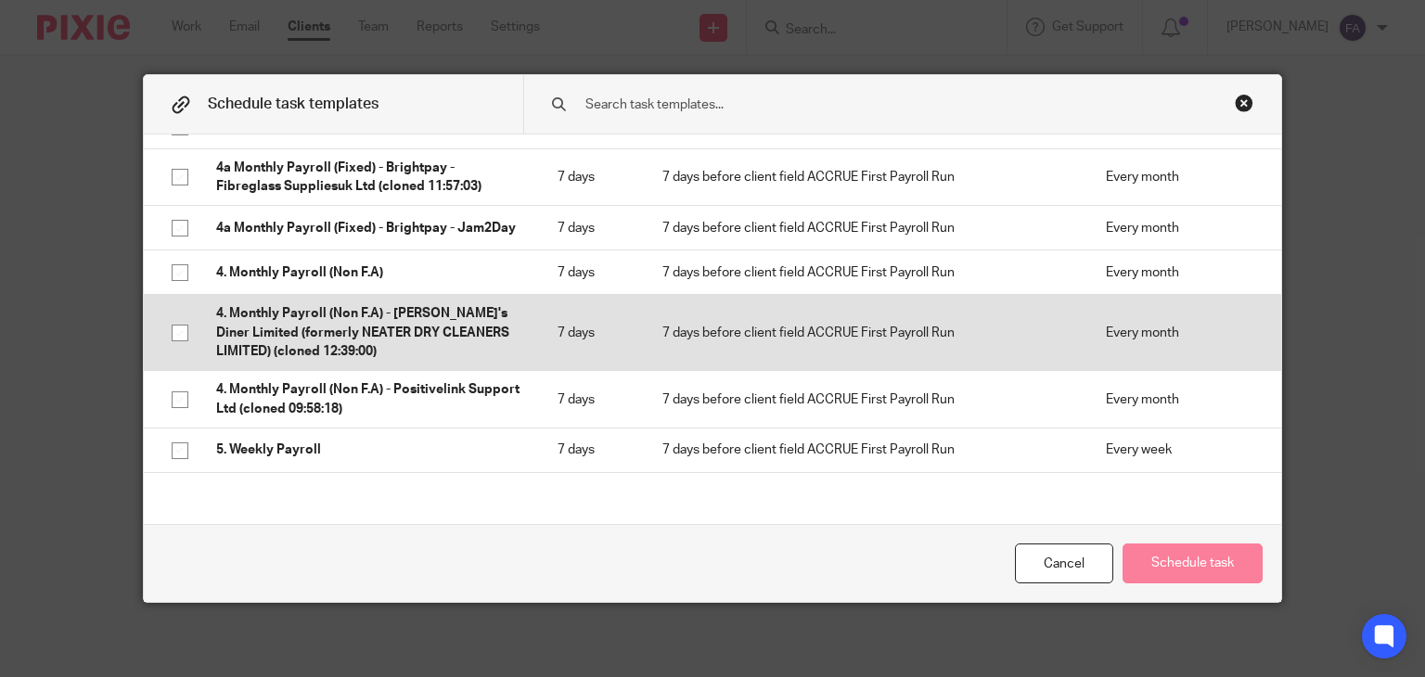
scroll to position [278, 0]
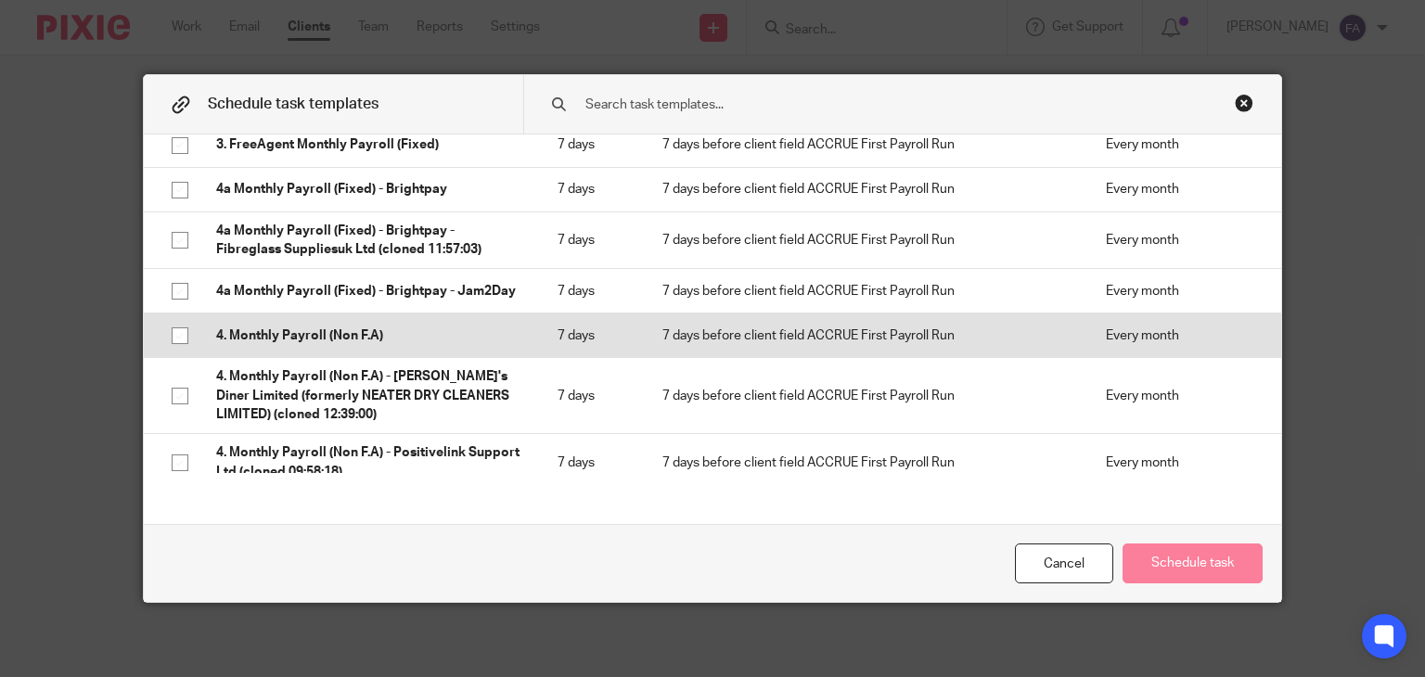
click at [482, 345] on p "4. Monthly Payroll (Non F.A)" at bounding box center [368, 336] width 304 height 19
checkbox input "true"
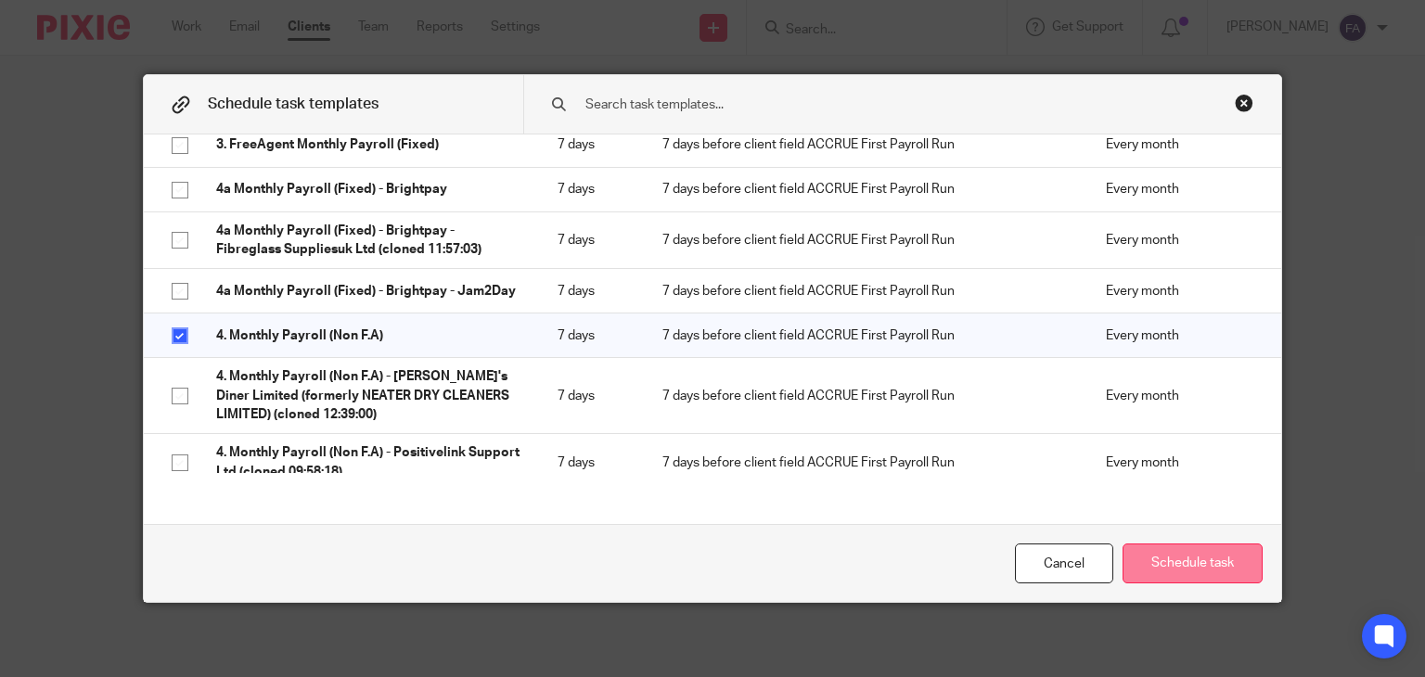
click at [1150, 552] on button "Schedule task" at bounding box center [1193, 564] width 140 height 40
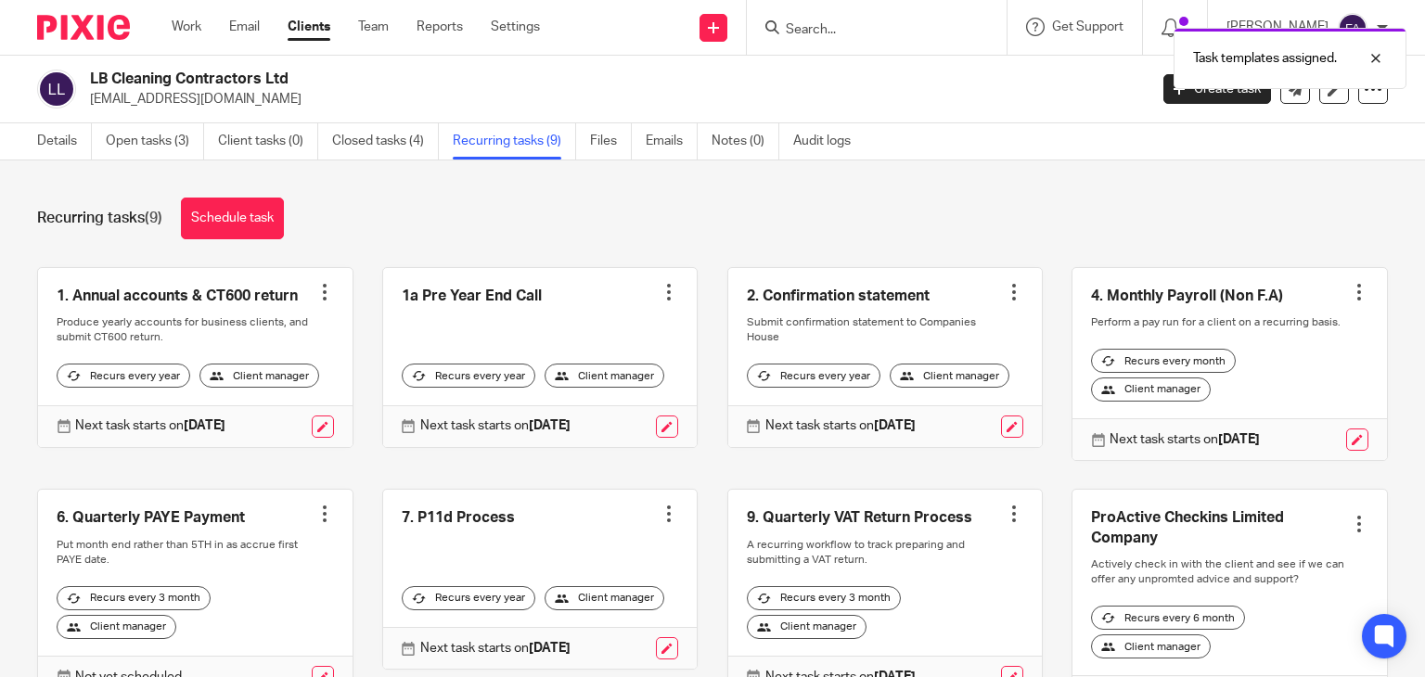
click at [1250, 323] on link at bounding box center [1230, 364] width 315 height 193
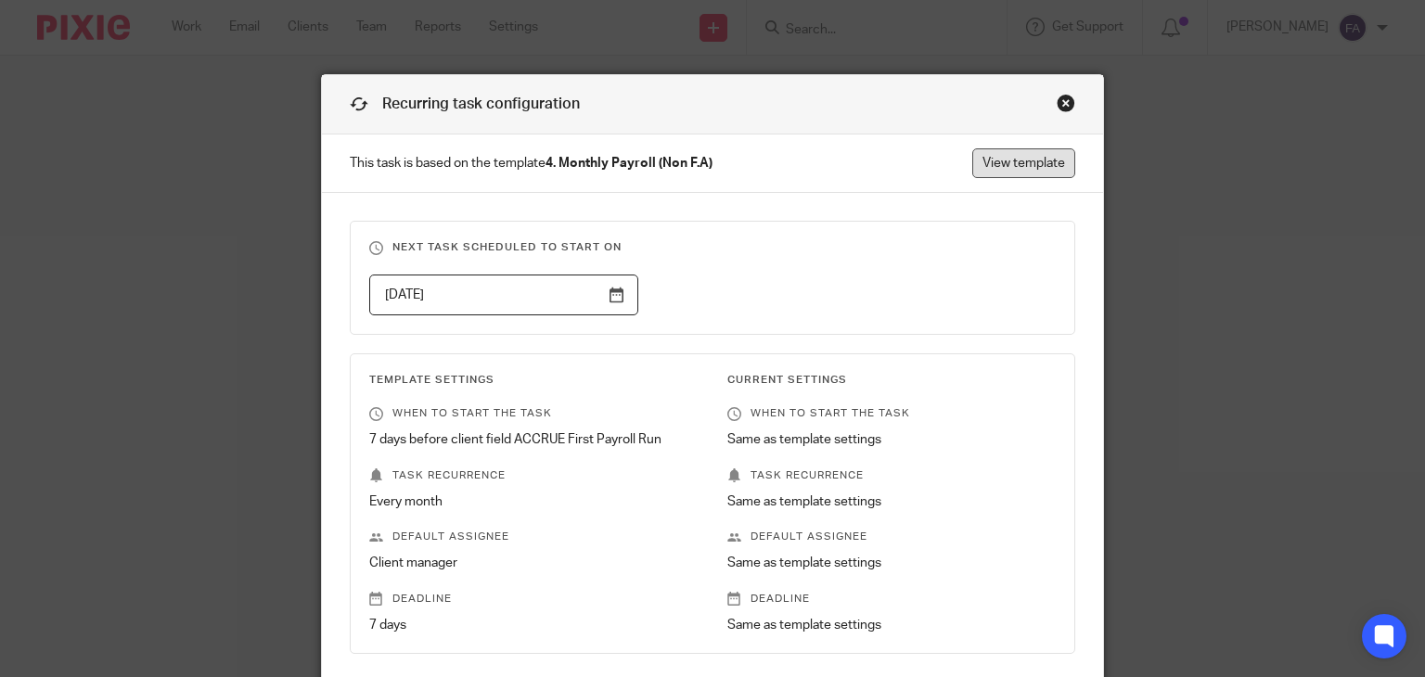
click at [997, 157] on link "View template" at bounding box center [1023, 163] width 103 height 30
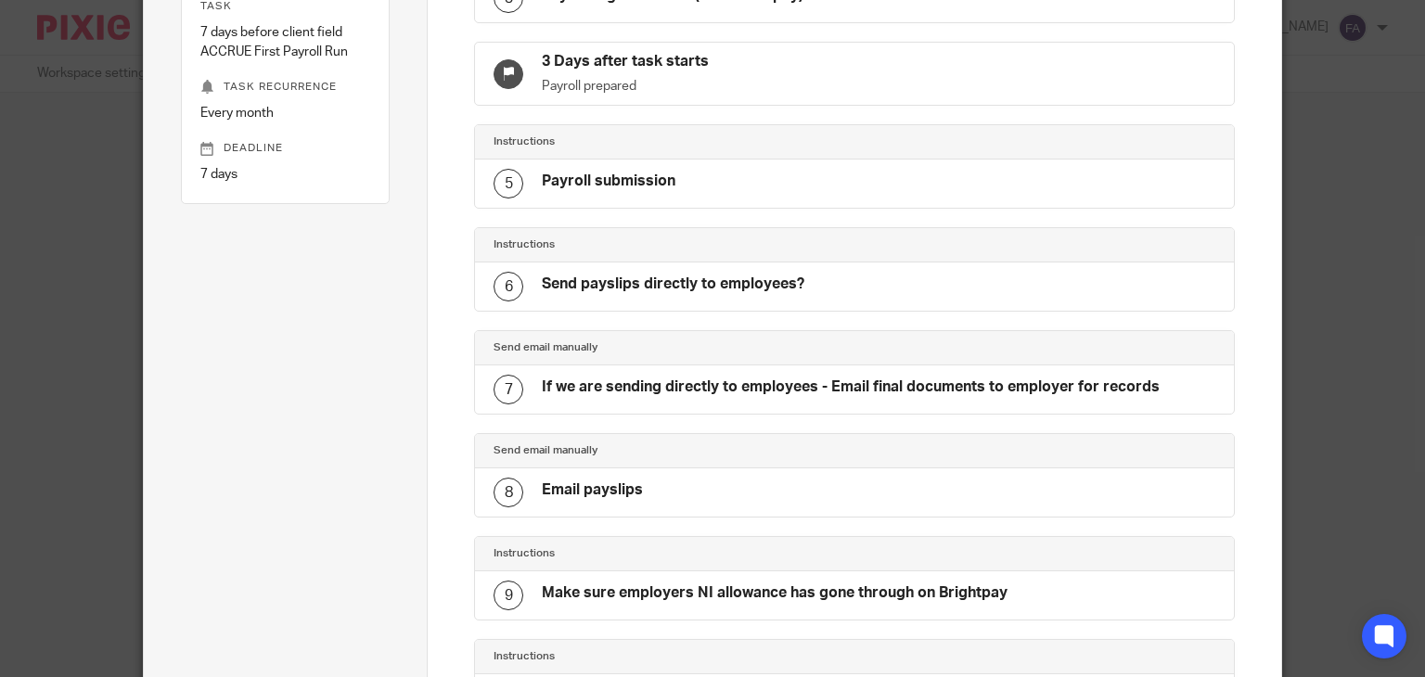
scroll to position [571, 0]
